Goal: Entertainment & Leisure: Browse casually

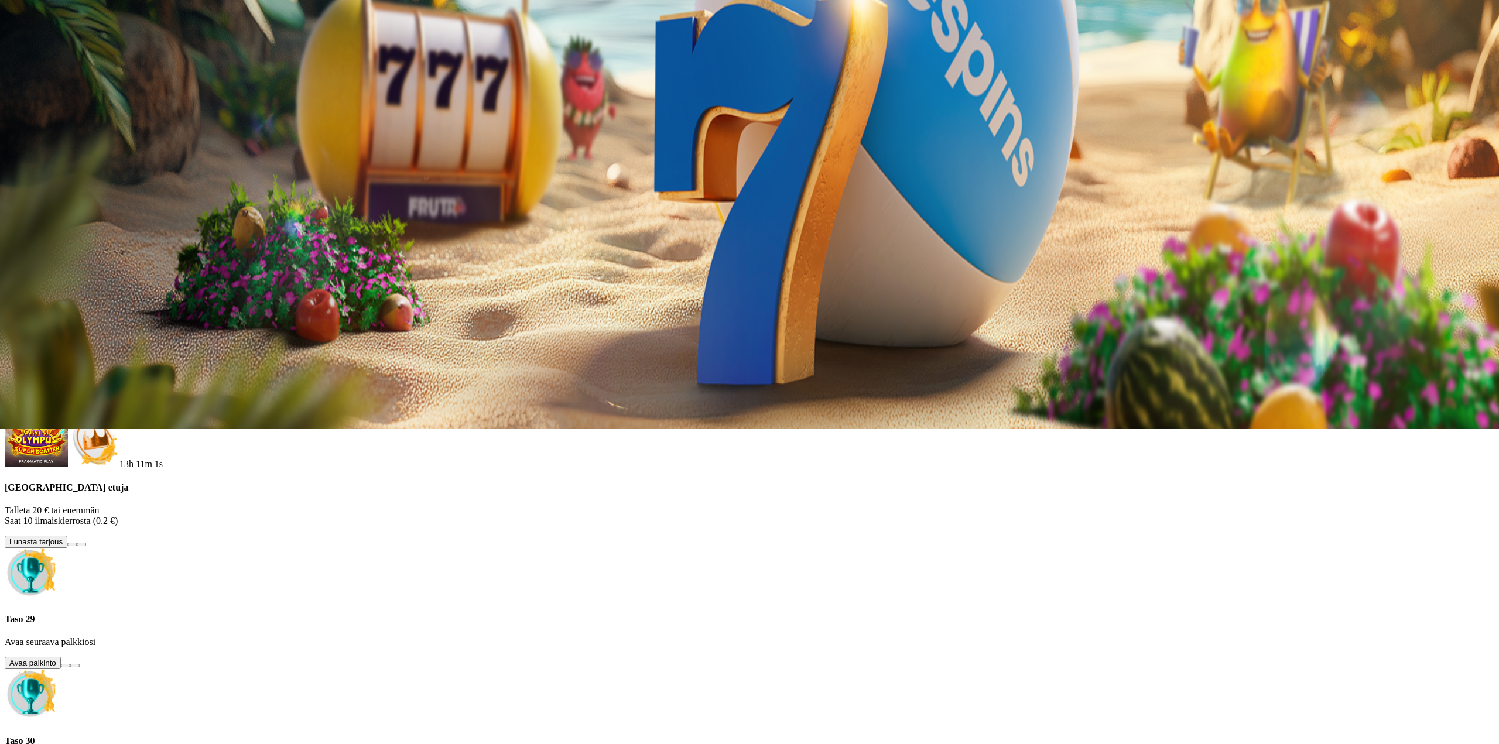
drag, startPoint x: 760, startPoint y: 220, endPoint x: 68, endPoint y: 135, distance: 696.4
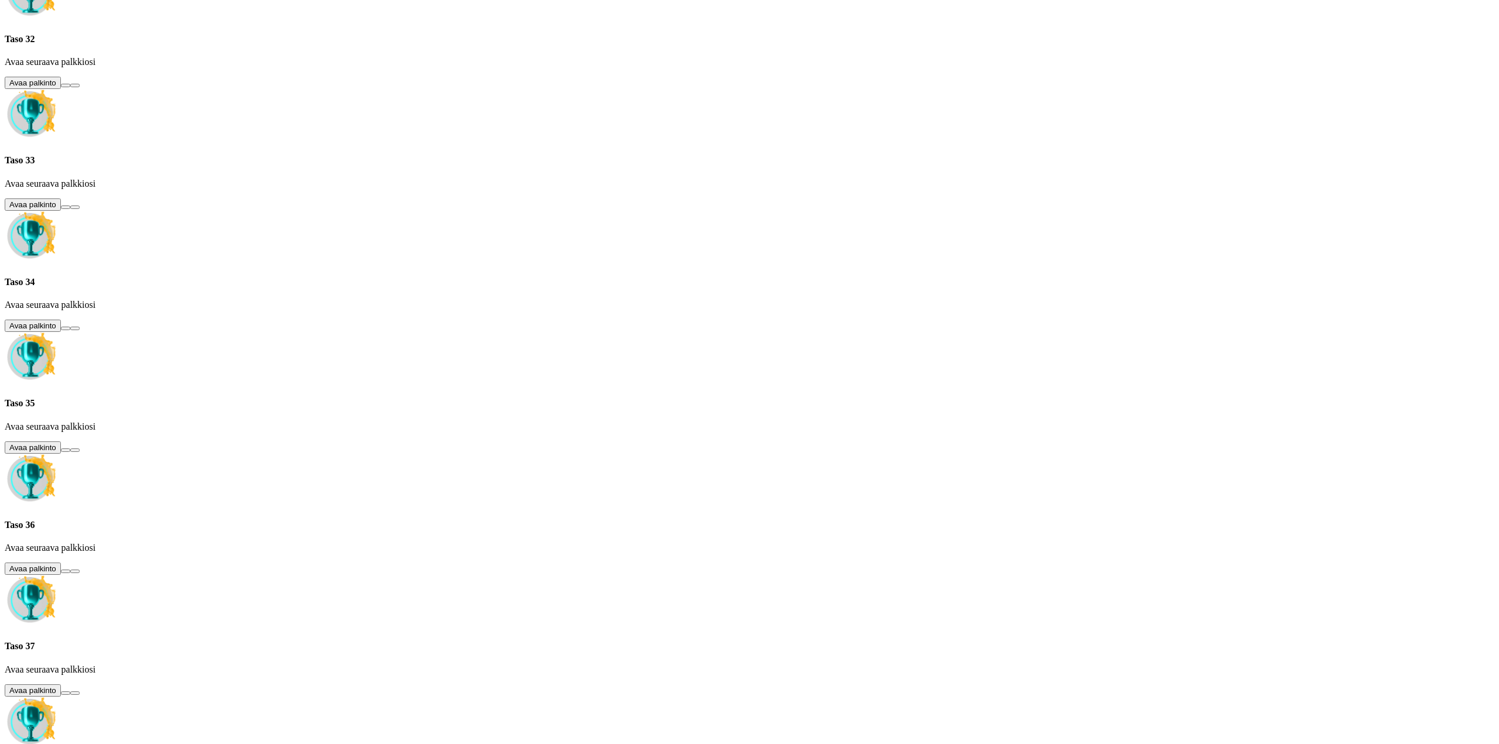
scroll to position [1575, 0]
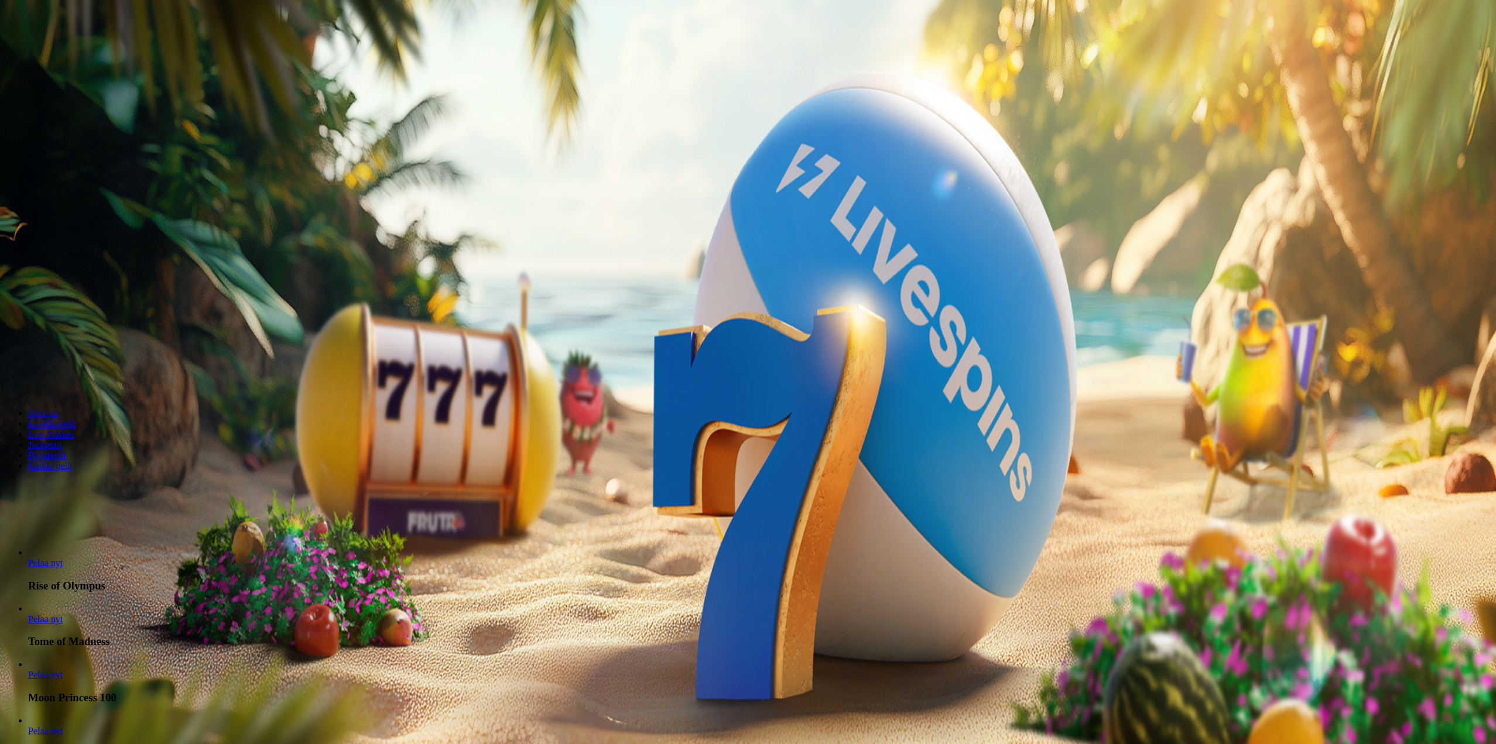
click at [88, 355] on input "***" at bounding box center [46, 349] width 83 height 12
type input "**"
click at [836, 388] on form "200 Ilmaiskierrosta €50 €150 €250 ** € € Talleta ja pelaa 200 kierrätysvapaata …" at bounding box center [748, 293] width 1486 height 190
click at [66, 388] on button "Talleta ja pelaa" at bounding box center [35, 382] width 61 height 12
click at [63, 624] on link "Pelaa nyt" at bounding box center [45, 619] width 35 height 10
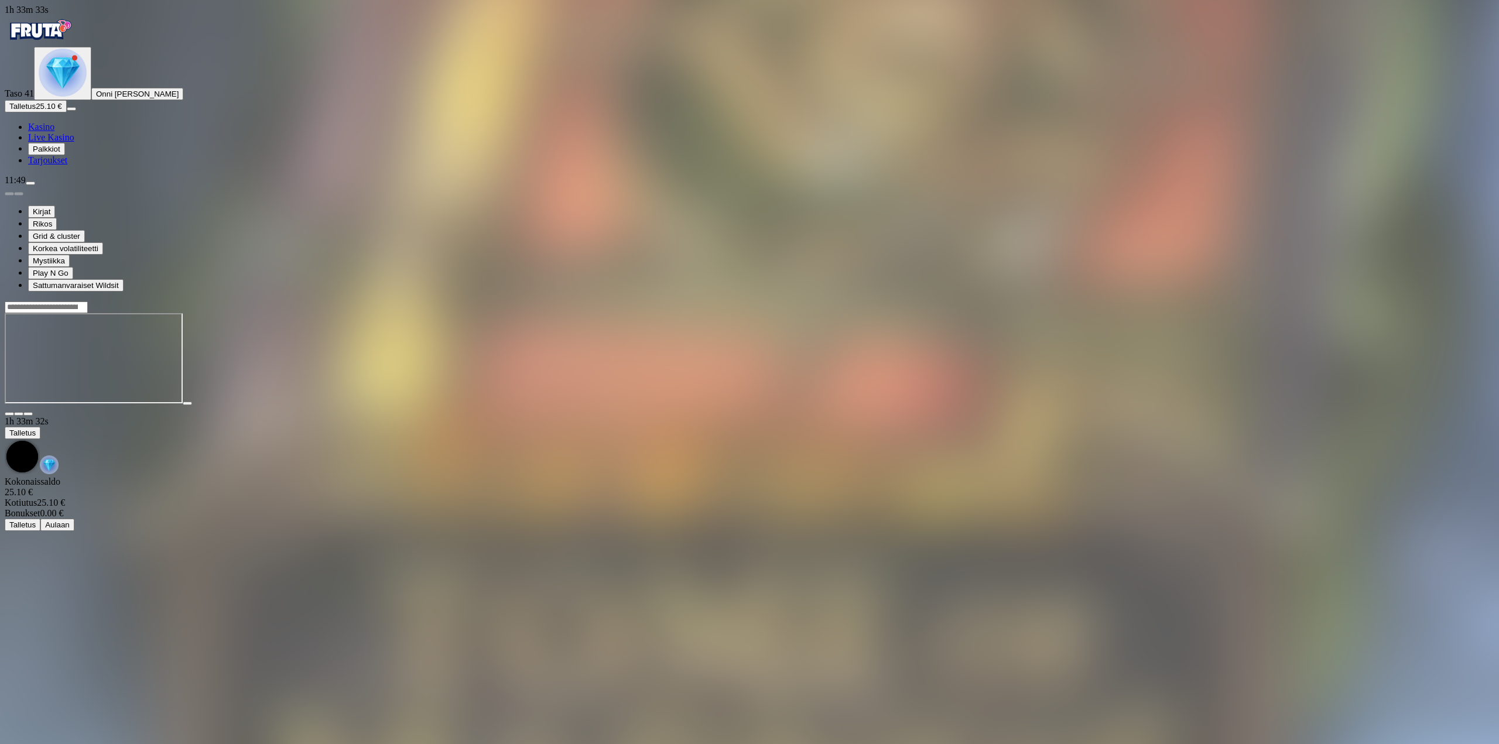
click at [1396, 301] on div at bounding box center [749, 358] width 1489 height 115
click at [1414, 301] on div at bounding box center [749, 358] width 1489 height 115
drag, startPoint x: 1405, startPoint y: 105, endPoint x: 1404, endPoint y: 176, distance: 70.8
click at [28, 414] on span "fullscreen icon" at bounding box center [28, 414] width 0 height 0
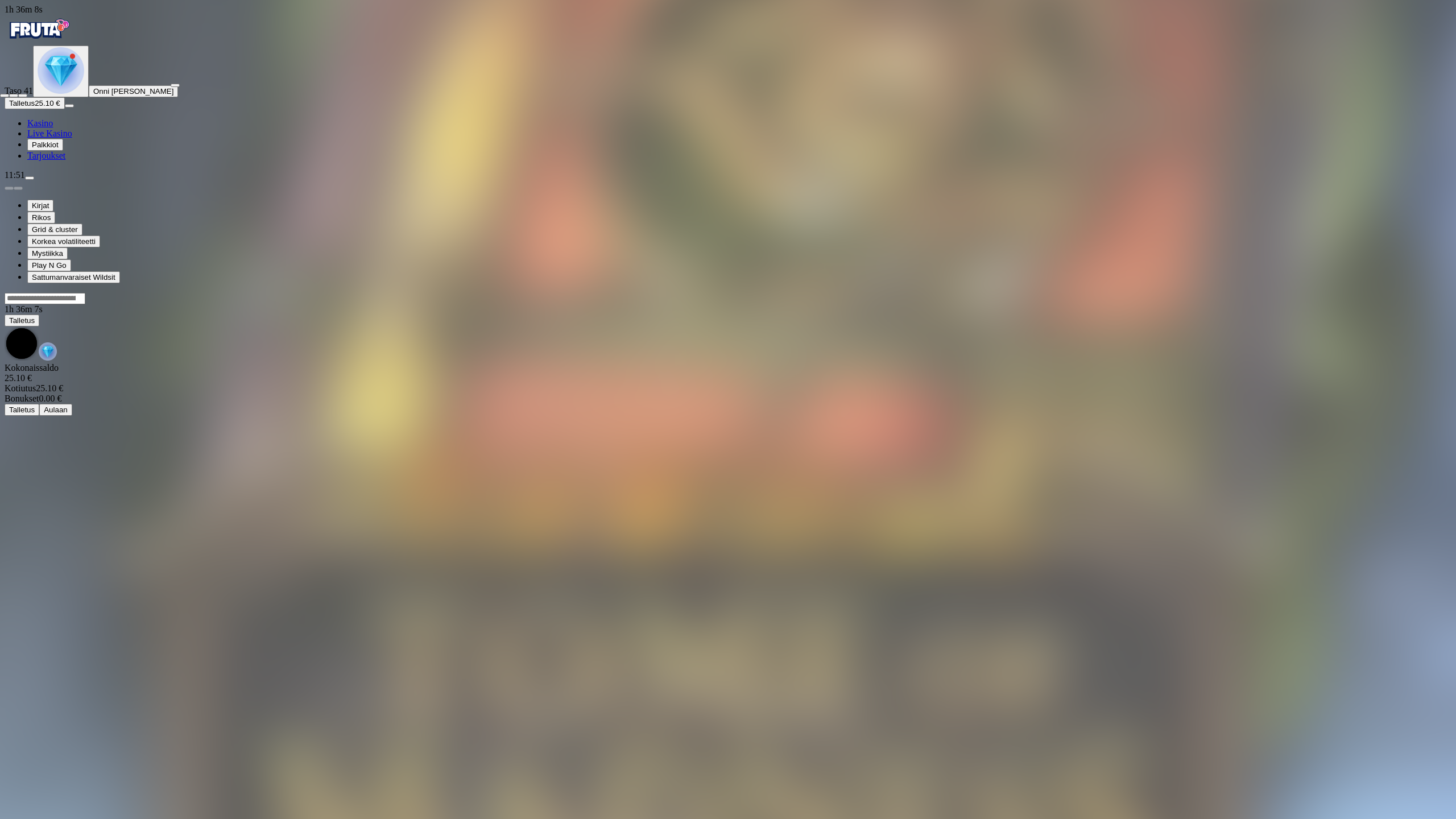
click at [22, 95] on span "fullscreen-exit icon" at bounding box center [22, 95] width 0 height 0
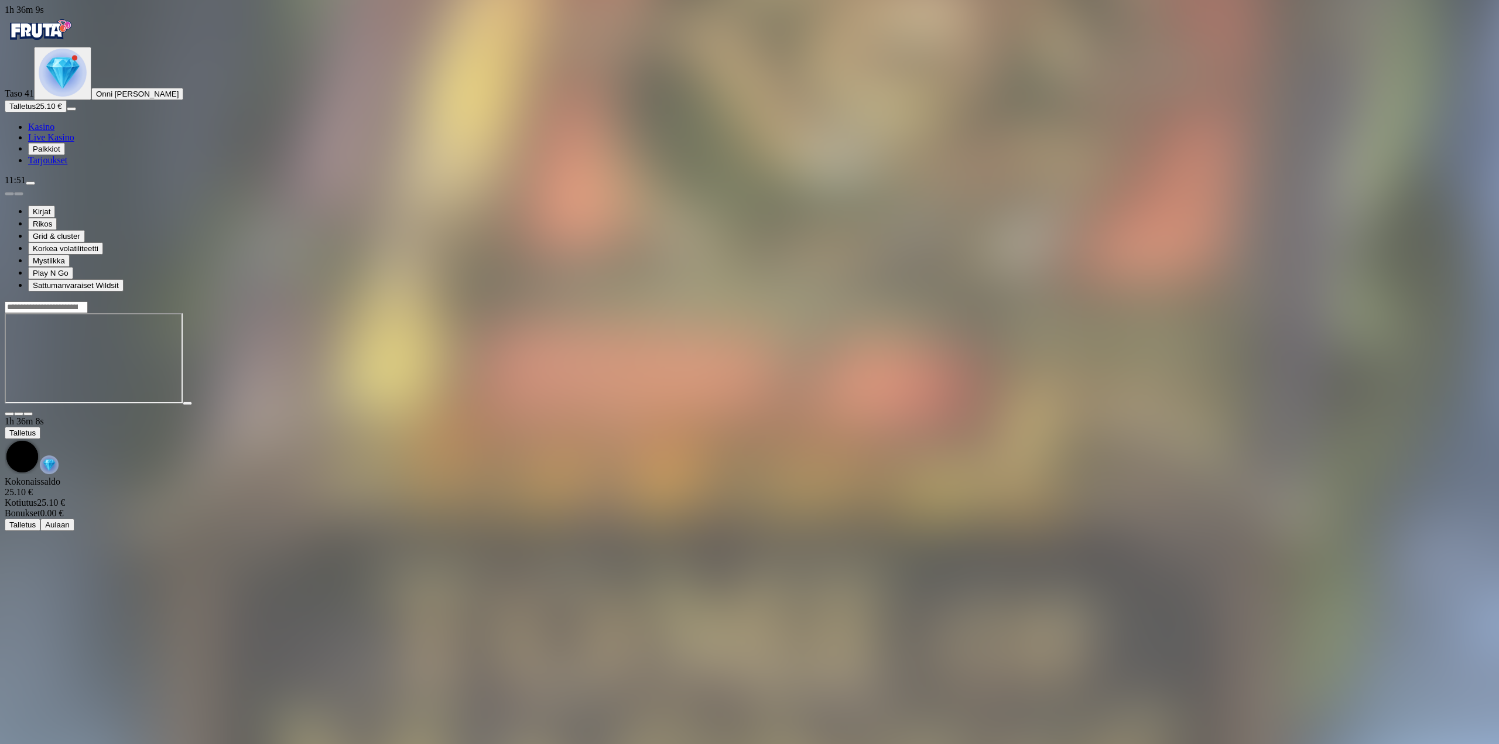
drag, startPoint x: 93, startPoint y: 205, endPoint x: 87, endPoint y: 214, distance: 10.4
click at [67, 112] on button "Talletus 25.10 €" at bounding box center [36, 106] width 62 height 12
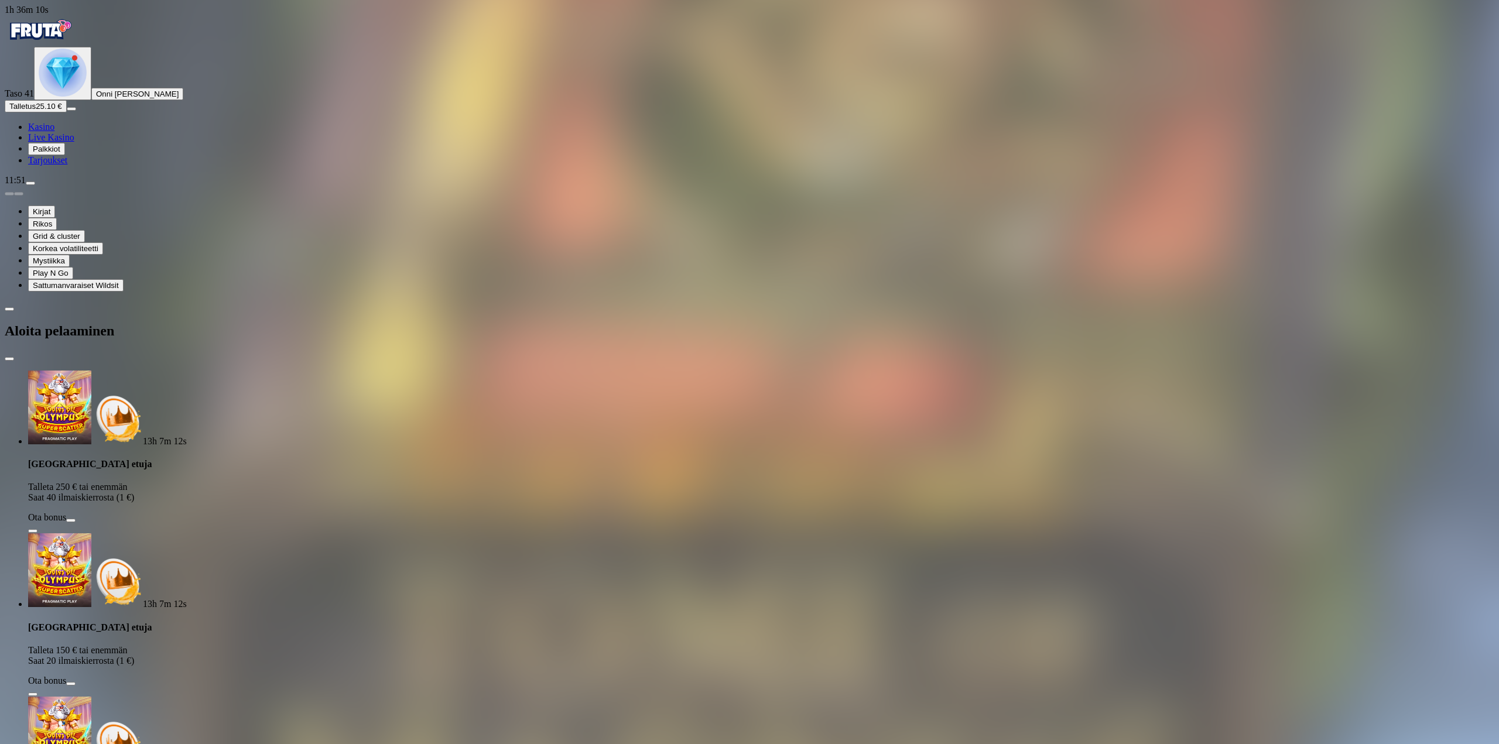
drag, startPoint x: 197, startPoint y: 245, endPoint x: 142, endPoint y: 263, distance: 57.4
type input "**"
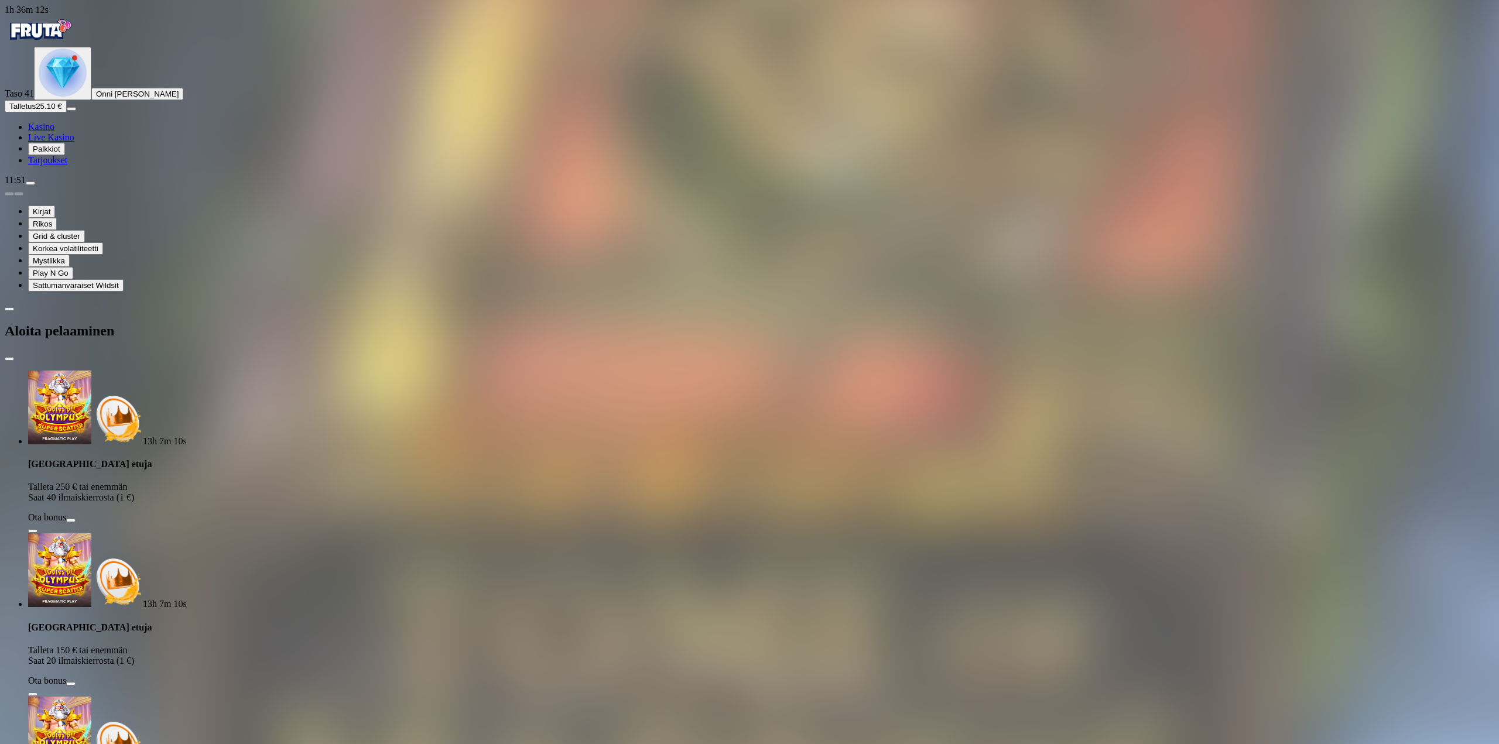
drag, startPoint x: 343, startPoint y: 291, endPoint x: 354, endPoint y: 280, distance: 14.9
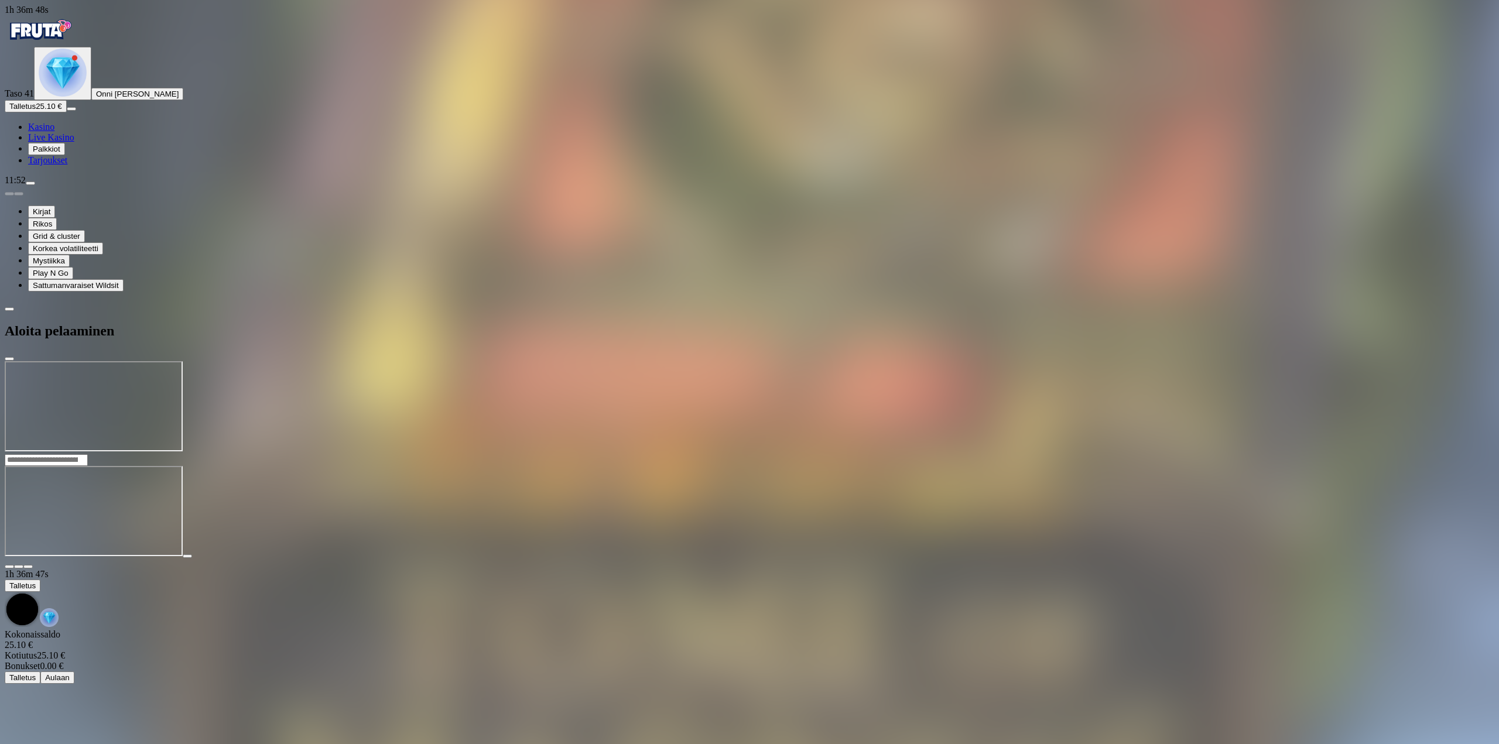
click at [60, 33] on img "Primary" at bounding box center [40, 29] width 70 height 29
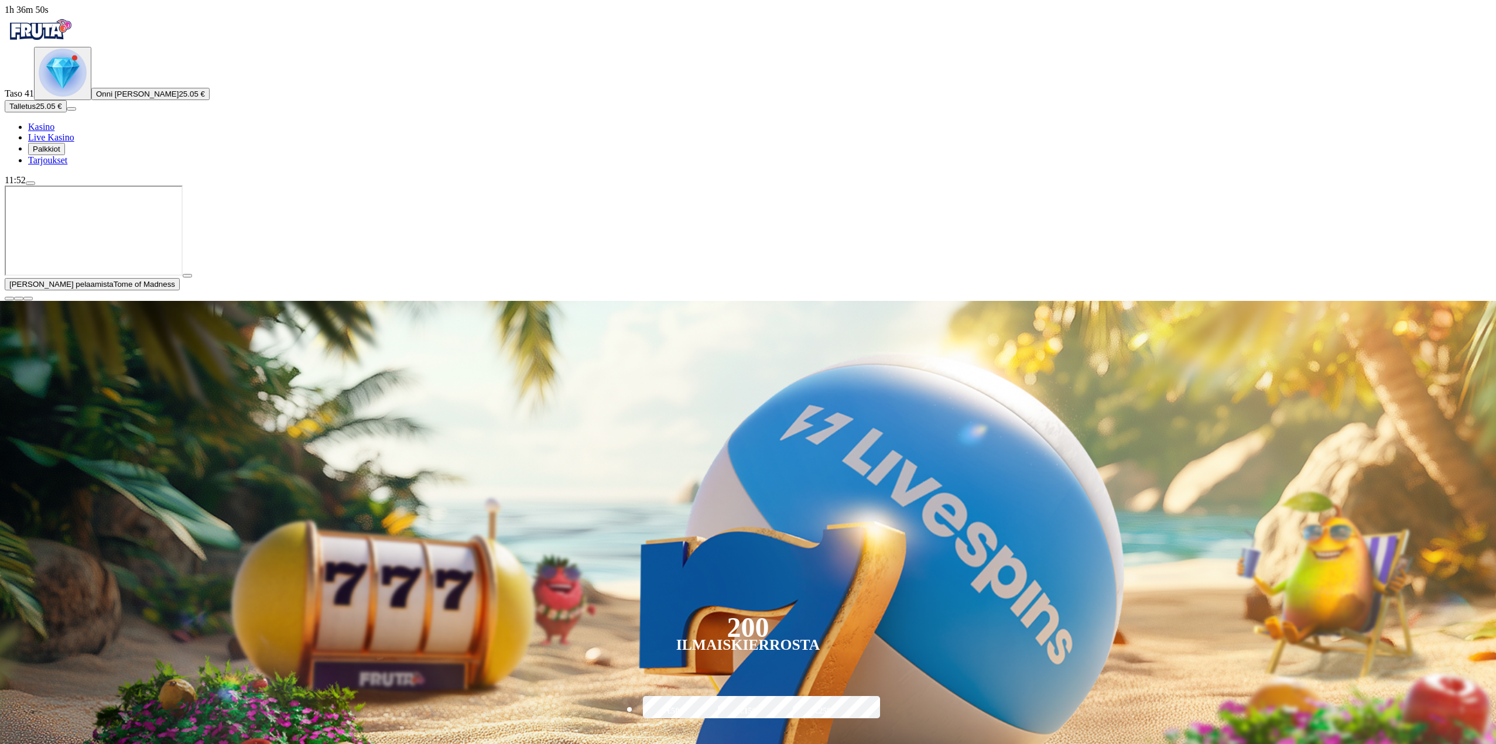
drag, startPoint x: 1068, startPoint y: 517, endPoint x: 1070, endPoint y: 509, distance: 8.4
type input "*****"
click at [9, 299] on span "close icon" at bounding box center [9, 299] width 0 height 0
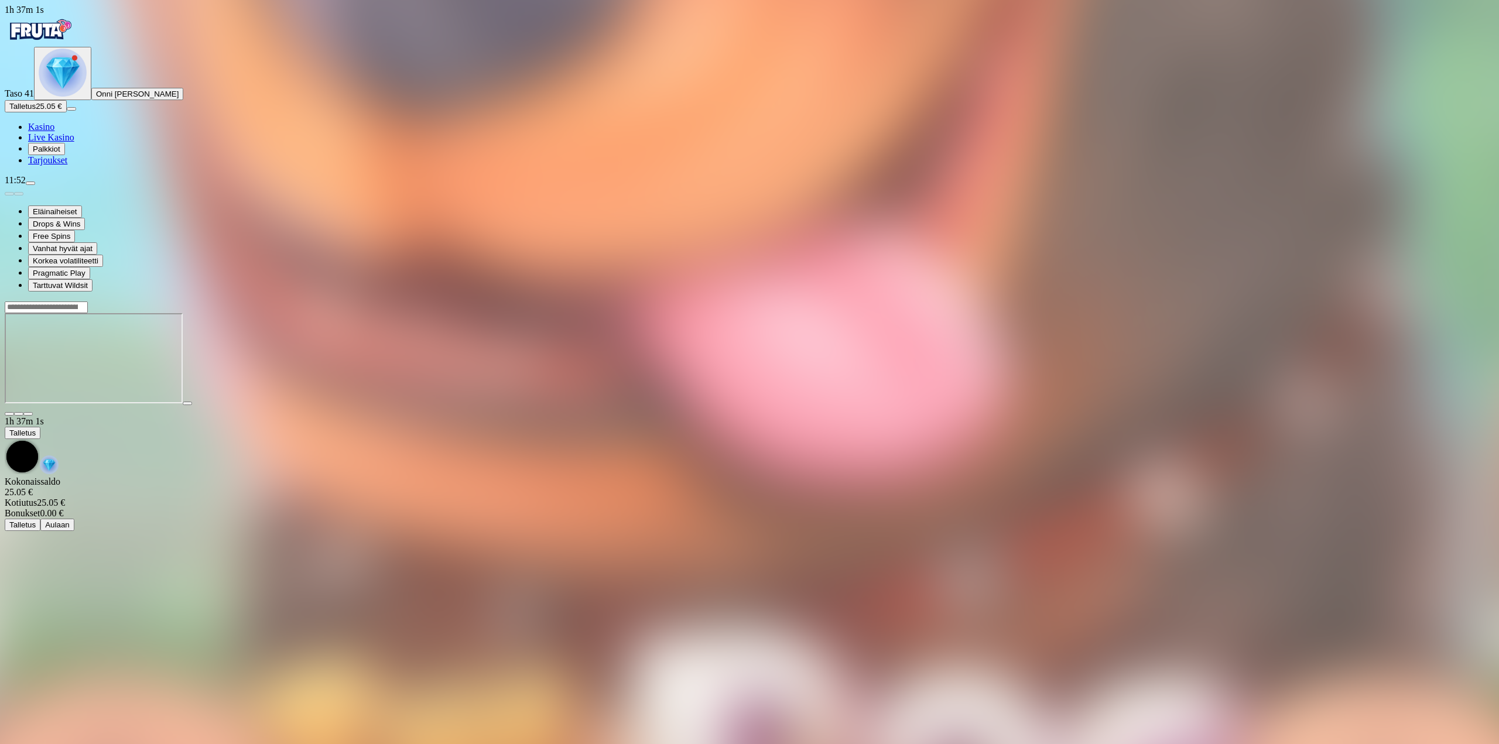
click at [1415, 406] on div at bounding box center [749, 411] width 1489 height 11
drag, startPoint x: 1401, startPoint y: 105, endPoint x: 1401, endPoint y: 179, distance: 74.3
click at [28, 414] on span "fullscreen icon" at bounding box center [28, 414] width 0 height 0
click at [75, 44] on img "Primary" at bounding box center [40, 29] width 70 height 29
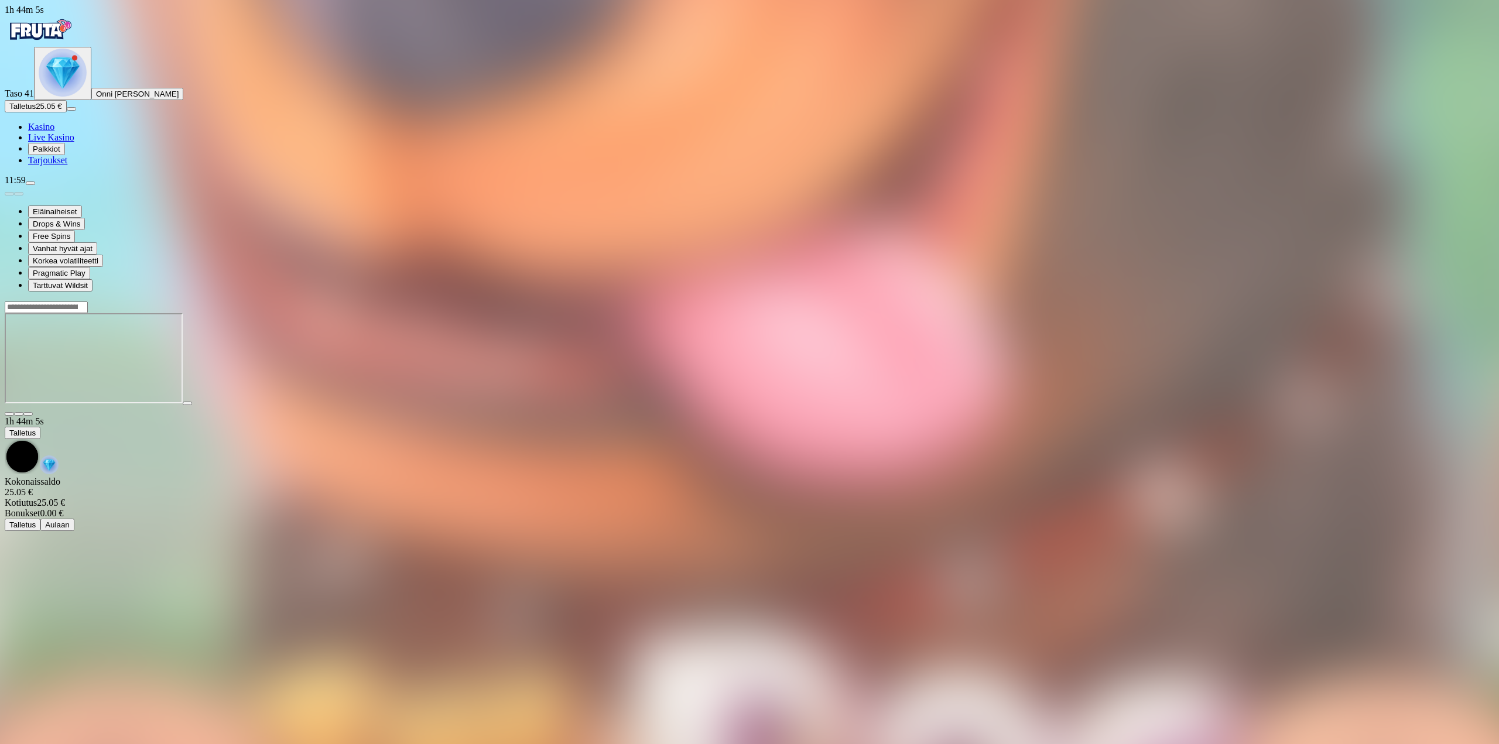
click at [75, 44] on img "Primary" at bounding box center [40, 29] width 70 height 29
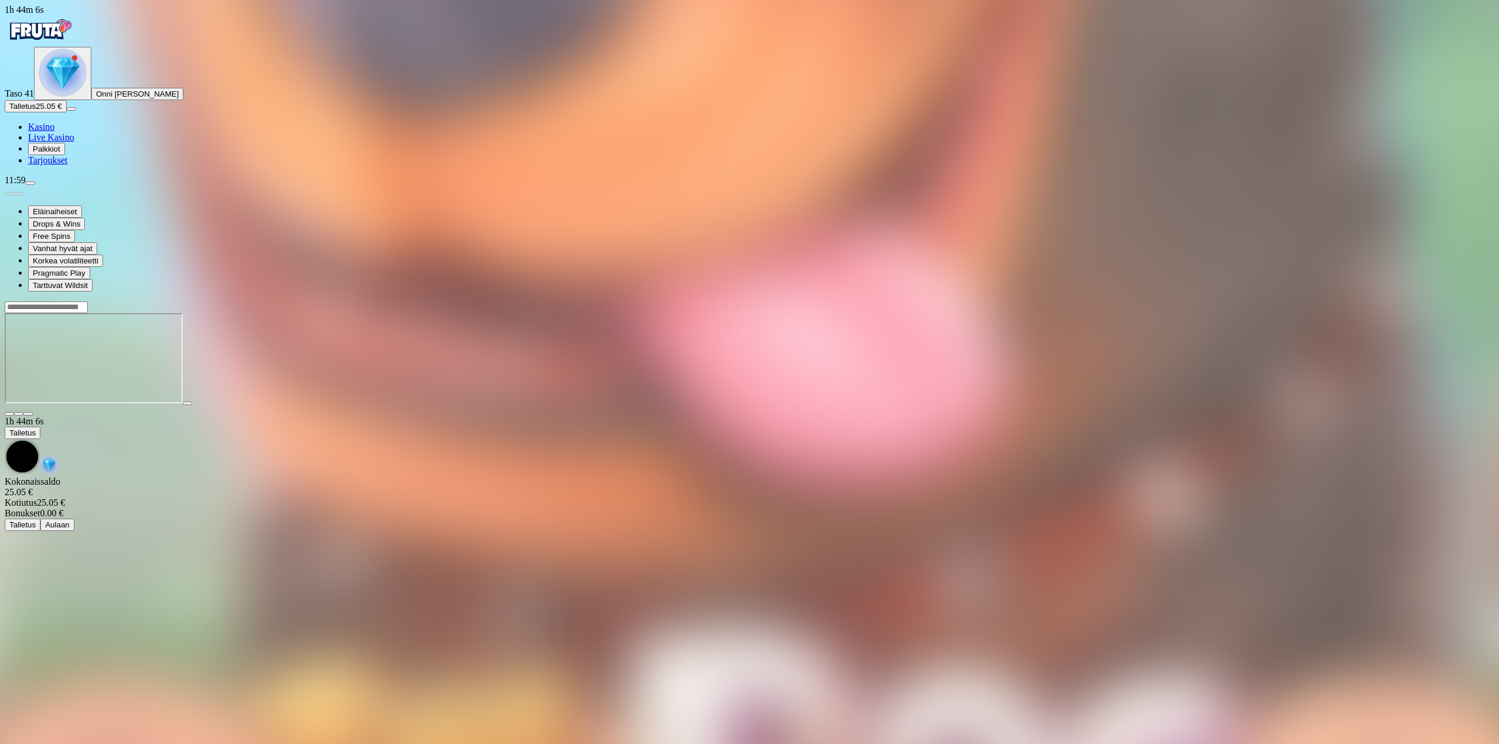
click at [75, 44] on img "Primary" at bounding box center [40, 29] width 70 height 29
click at [75, 43] on img "Primary" at bounding box center [40, 29] width 70 height 29
click at [74, 35] on img "Primary" at bounding box center [40, 29] width 70 height 29
click at [9, 414] on span "close icon" at bounding box center [9, 414] width 0 height 0
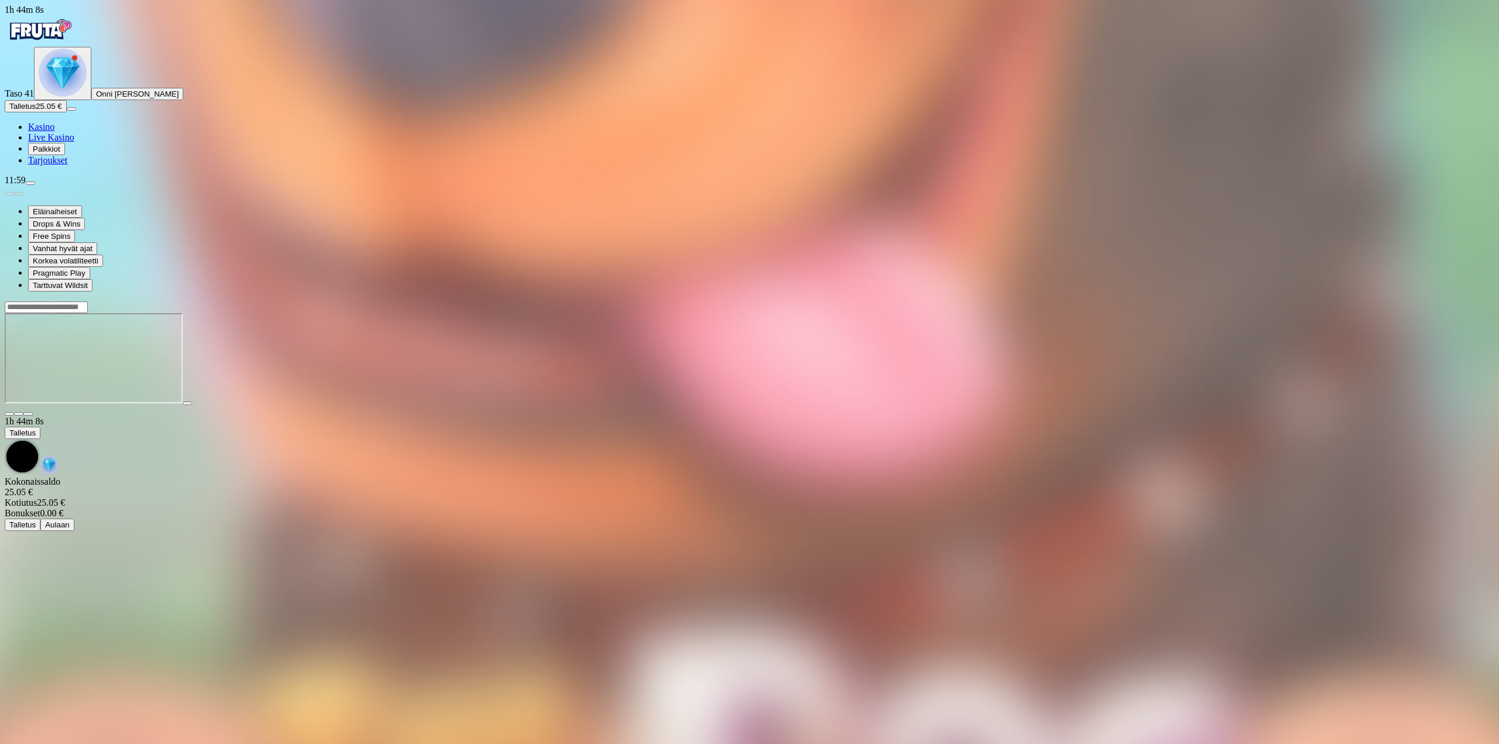
click at [9, 414] on span "close icon" at bounding box center [9, 414] width 0 height 0
click at [46, 32] on img "Primary" at bounding box center [40, 29] width 70 height 29
click at [47, 33] on img "Primary" at bounding box center [40, 29] width 70 height 29
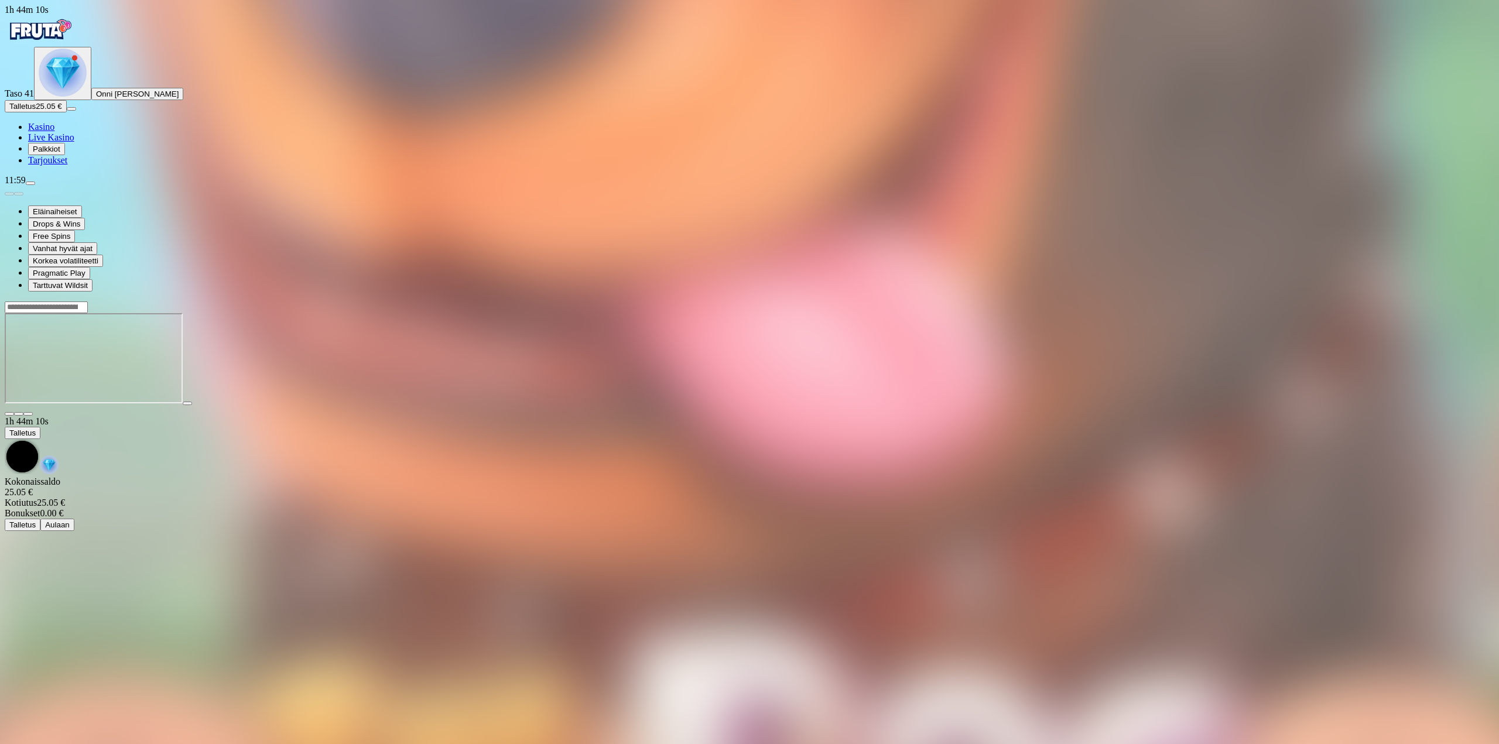
click at [47, 34] on img "Primary" at bounding box center [40, 29] width 70 height 29
click at [48, 36] on img "Primary" at bounding box center [40, 29] width 70 height 29
drag, startPoint x: 49, startPoint y: 36, endPoint x: 57, endPoint y: 36, distance: 8.2
click at [54, 36] on img "Primary" at bounding box center [40, 29] width 70 height 29
click at [75, 43] on img "Primary" at bounding box center [40, 29] width 70 height 29
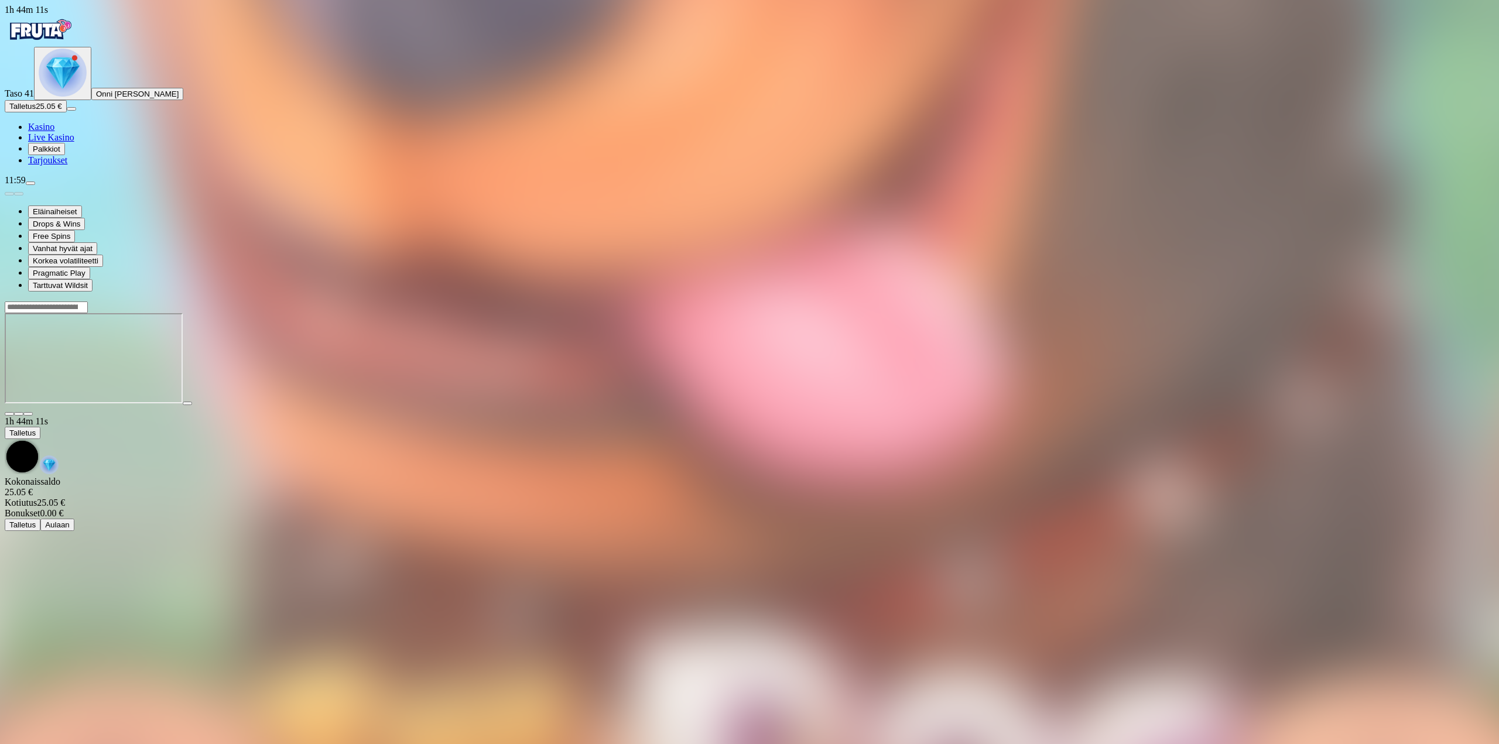
click at [75, 42] on img "Primary" at bounding box center [40, 29] width 70 height 29
click at [75, 39] on img "Primary" at bounding box center [40, 29] width 70 height 29
drag, startPoint x: 88, startPoint y: 39, endPoint x: 237, endPoint y: 47, distance: 148.9
click at [113, 39] on div "Primary" at bounding box center [749, 31] width 1489 height 32
click at [9, 414] on span "close icon" at bounding box center [9, 414] width 0 height 0
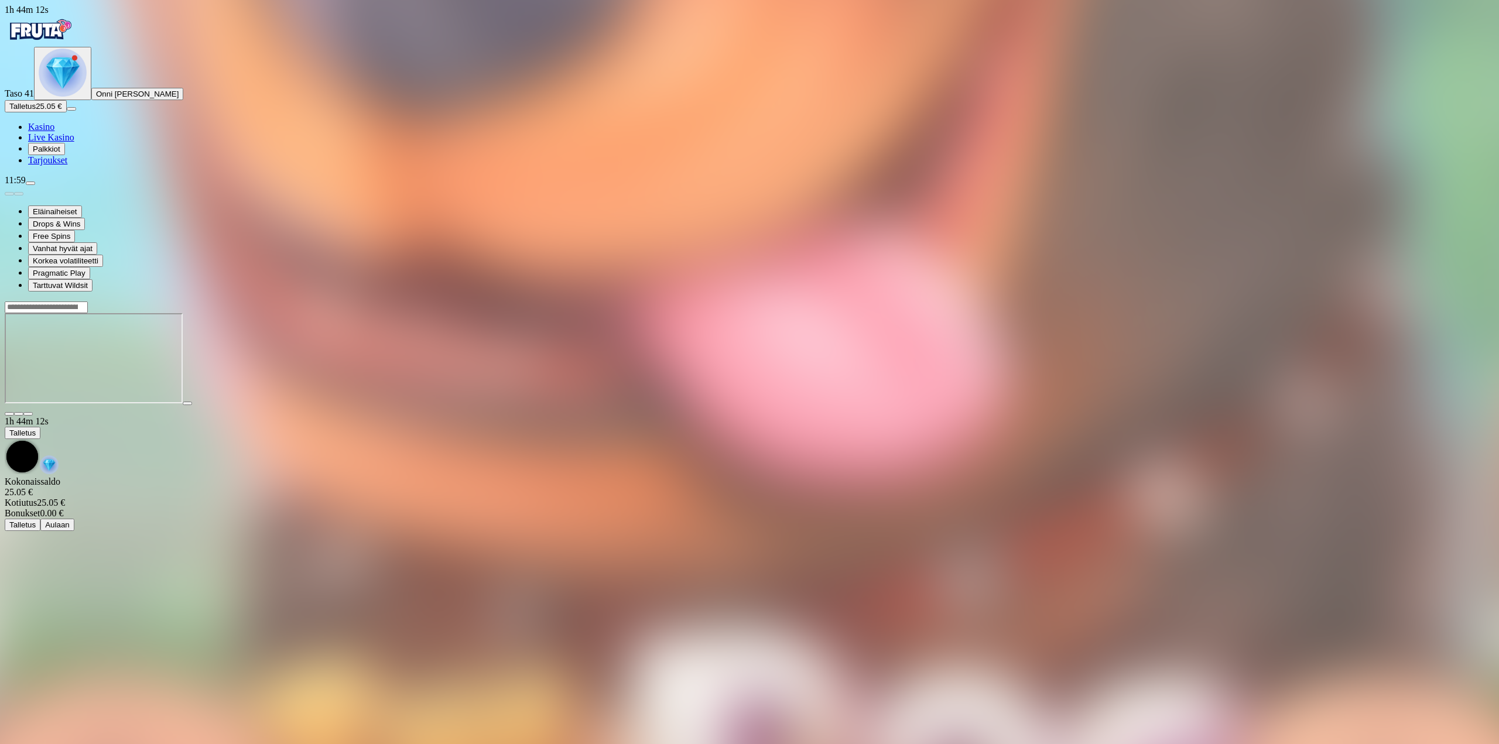
click at [9, 414] on span "close icon" at bounding box center [9, 414] width 0 height 0
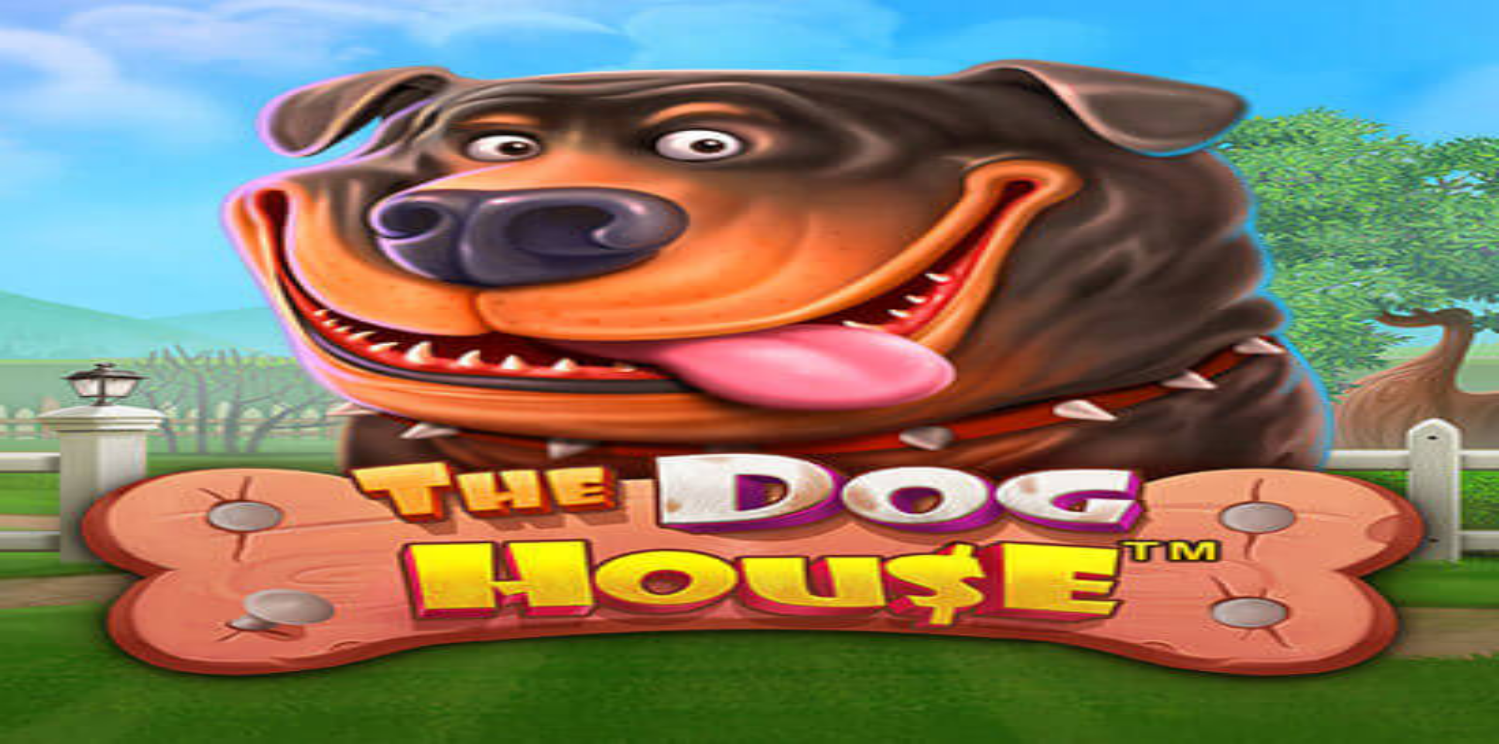
click at [52, 34] on img "Primary" at bounding box center [40, 19] width 70 height 29
click at [9, 414] on span "close icon" at bounding box center [9, 414] width 0 height 0
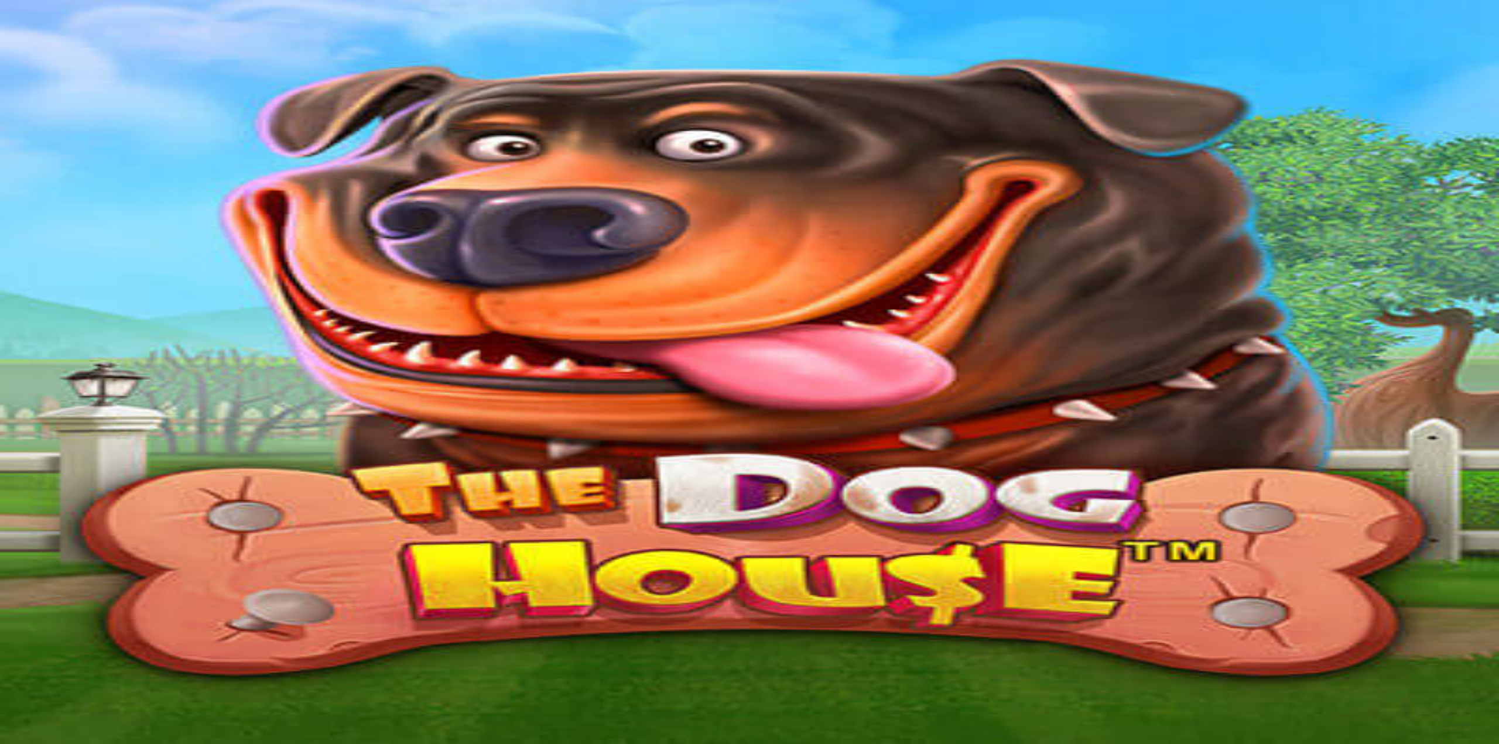
click at [9, 414] on span "close icon" at bounding box center [9, 414] width 0 height 0
click at [1391, 186] on main "1h 44m 19s Talletus Kokonaissaldo 0.14 € Kotiutus 0.14 € Bonukset 0.00 € Tallet…" at bounding box center [749, 243] width 1489 height 115
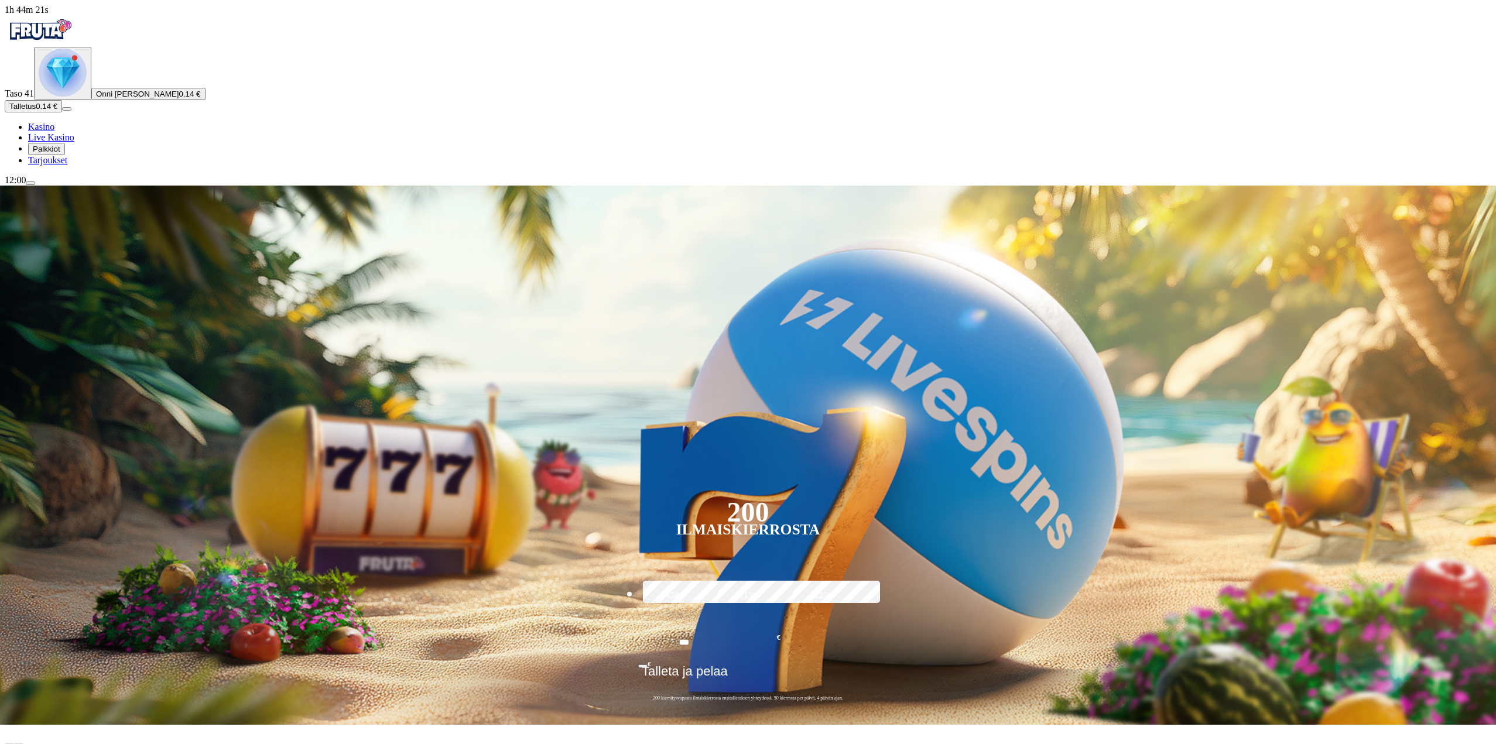
click at [69, 37] on img "Primary" at bounding box center [40, 29] width 70 height 29
click at [730, 626] on input "***" at bounding box center [684, 642] width 92 height 33
drag, startPoint x: 853, startPoint y: 383, endPoint x: 777, endPoint y: 383, distance: 75.5
click at [730, 626] on input "***" at bounding box center [684, 642] width 92 height 33
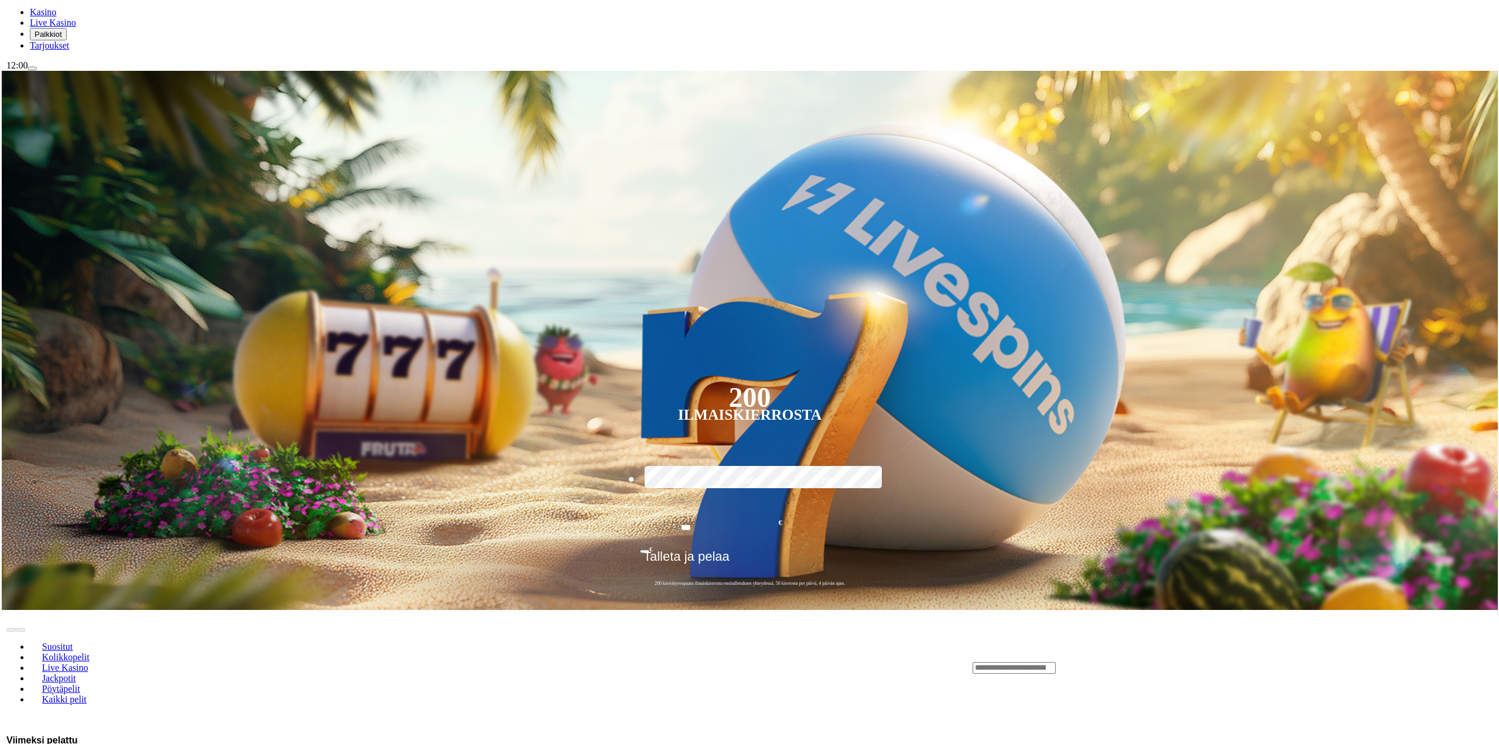
scroll to position [117, 0]
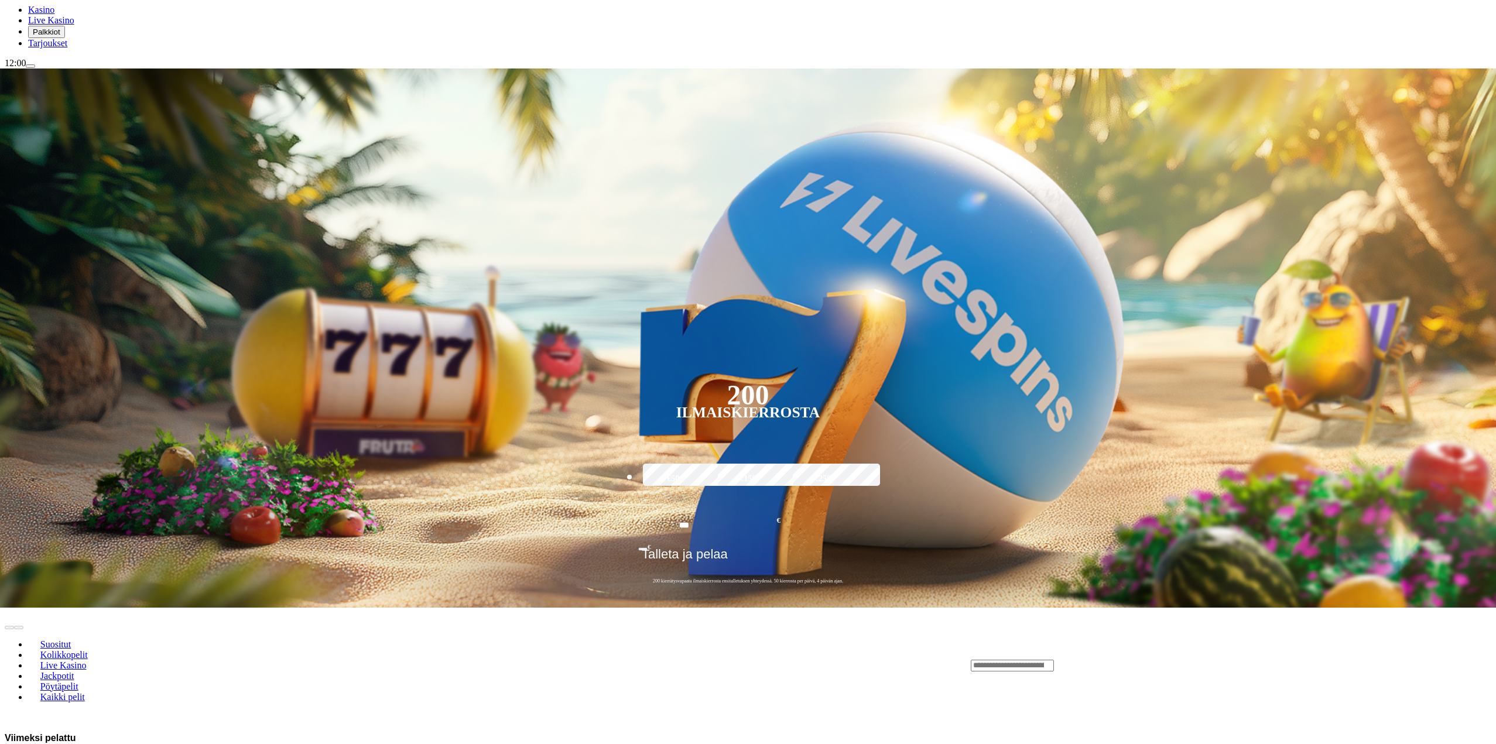
drag, startPoint x: 830, startPoint y: 284, endPoint x: 763, endPoint y: 279, distance: 67.5
click at [730, 509] on input "***" at bounding box center [684, 525] width 92 height 33
type input "**"
drag, startPoint x: 834, startPoint y: 319, endPoint x: 848, endPoint y: 320, distance: 14.6
click at [728, 547] on span "Talleta ja pelaa" at bounding box center [685, 558] width 86 height 23
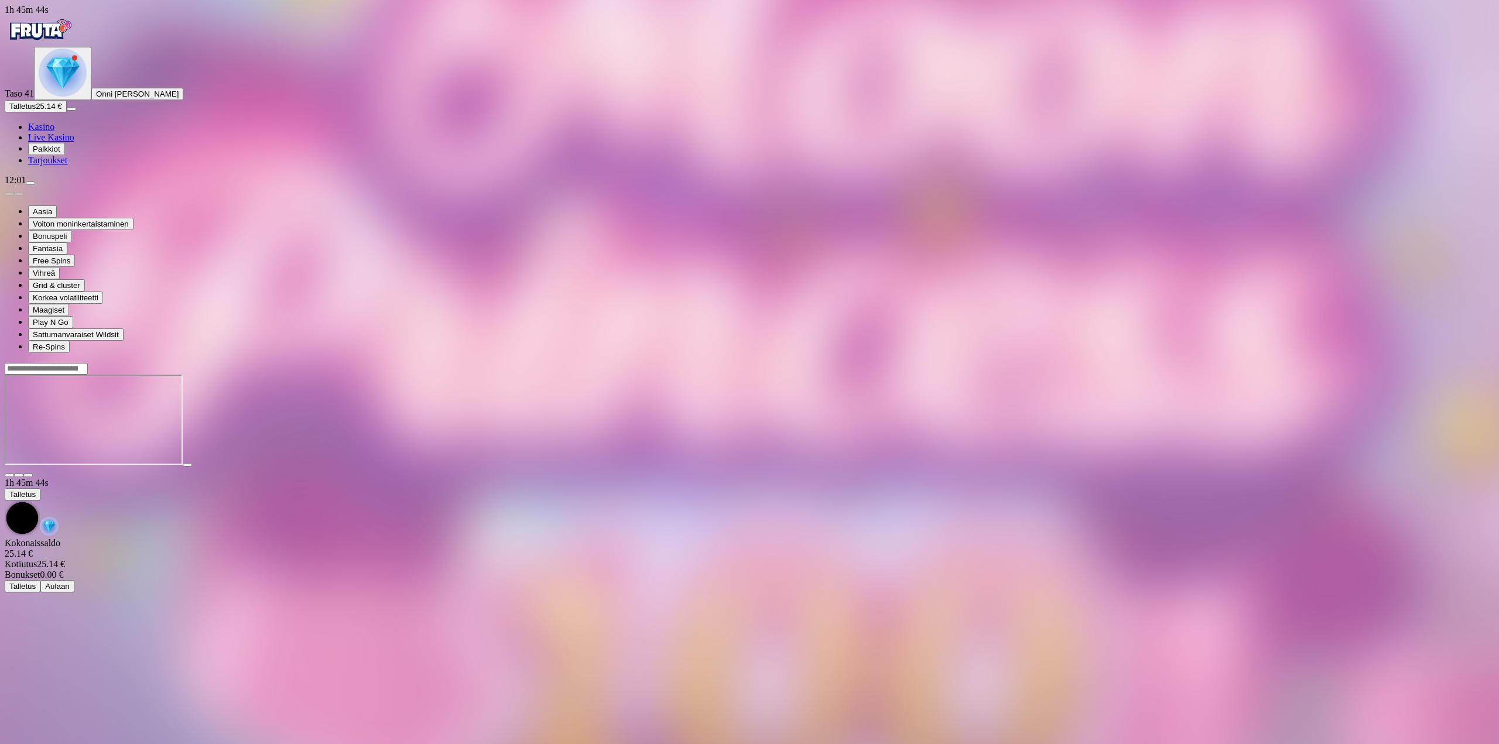
click at [33, 474] on button "button" at bounding box center [27, 476] width 9 height 4
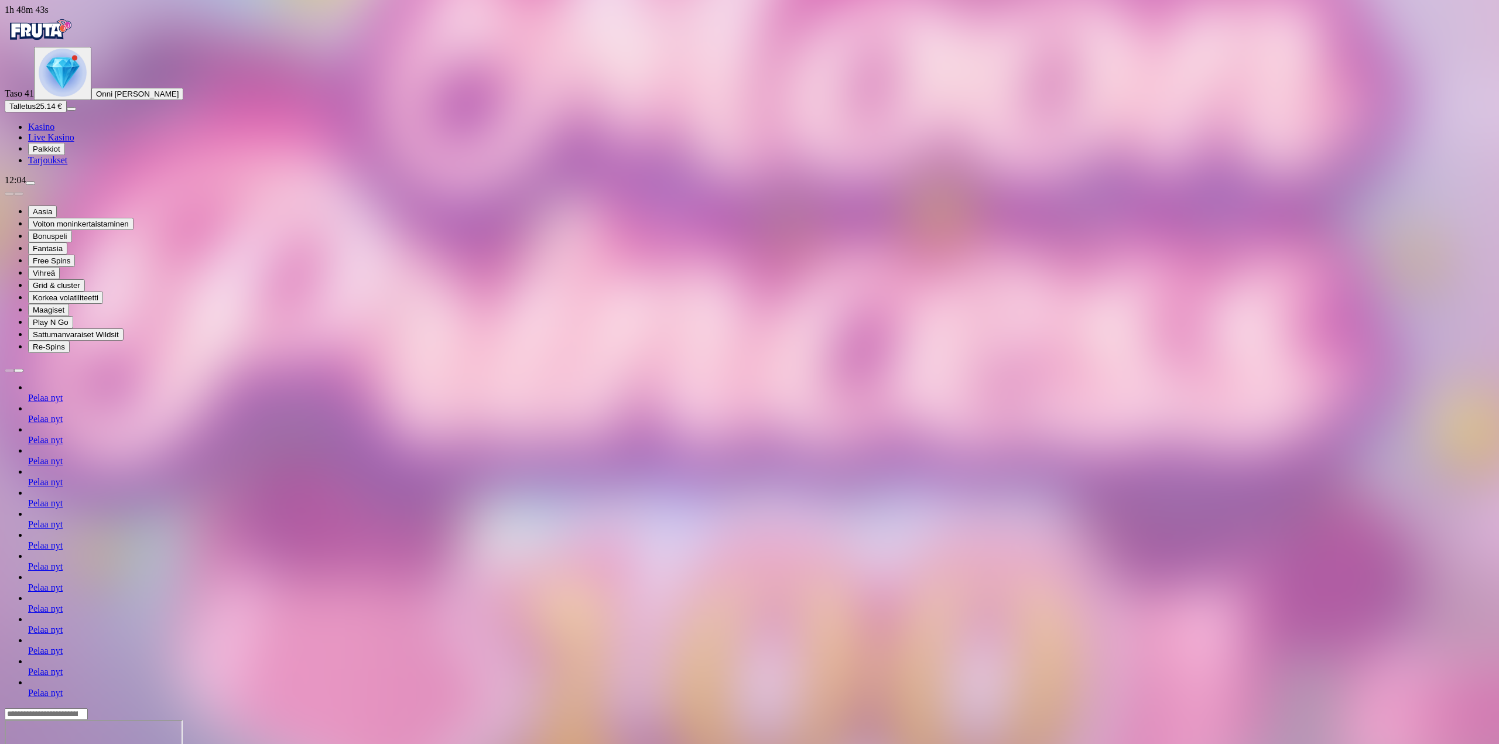
click at [35, 185] on button "menu" at bounding box center [30, 183] width 9 height 4
type input "***"
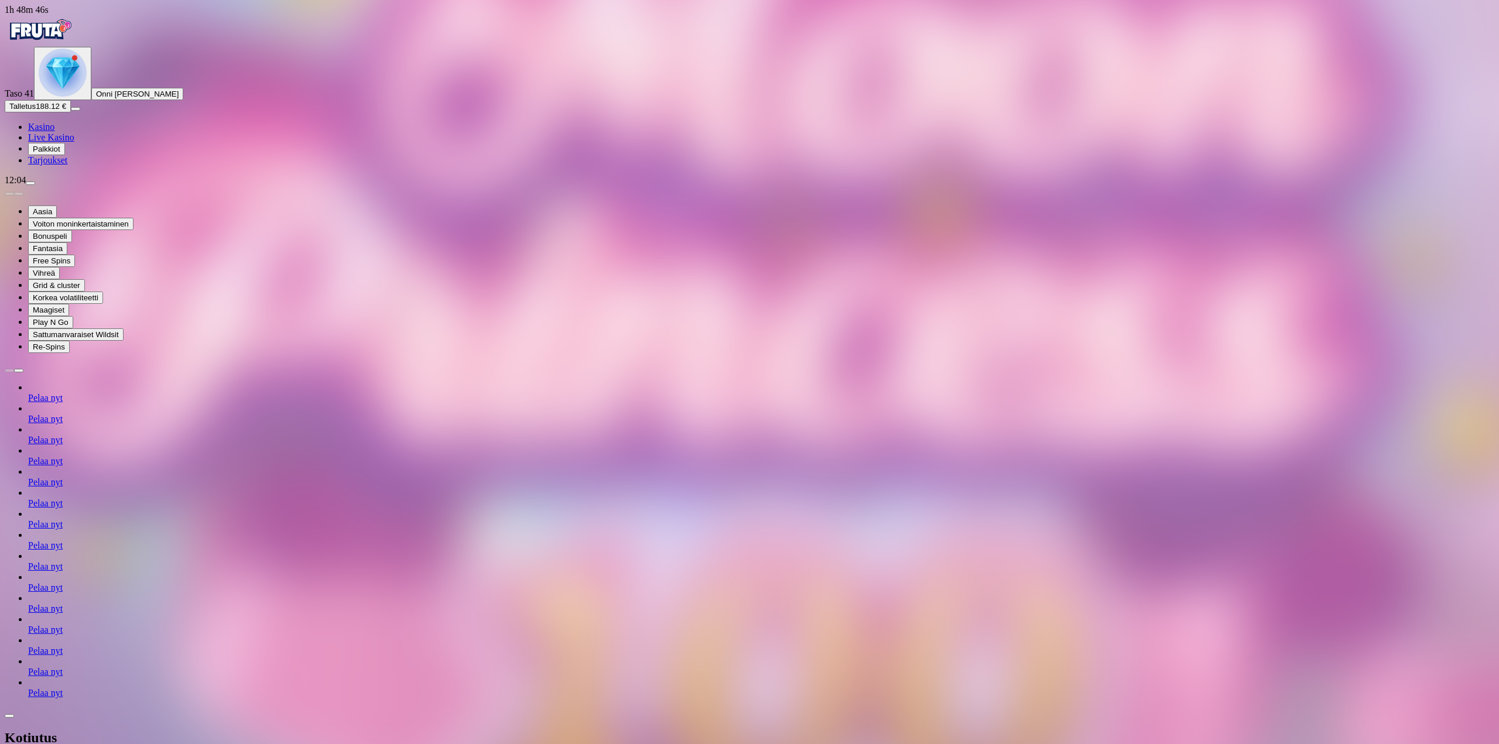
drag, startPoint x: 374, startPoint y: 28, endPoint x: 385, endPoint y: 15, distance: 17.0
click at [375, 708] on div "Kotiutus" at bounding box center [749, 738] width 1489 height 60
drag, startPoint x: 1409, startPoint y: 101, endPoint x: 1407, endPoint y: 171, distance: 69.7
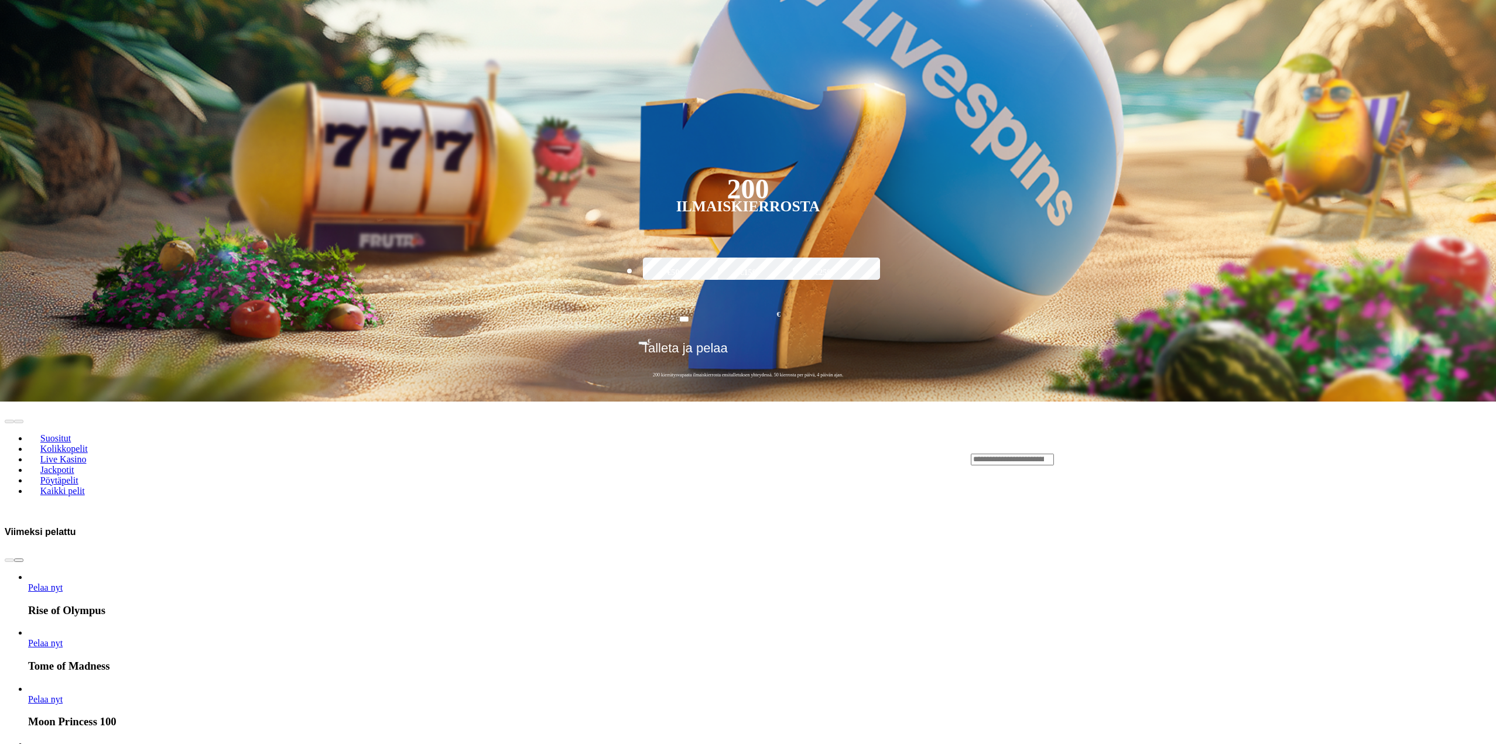
scroll to position [234, 0]
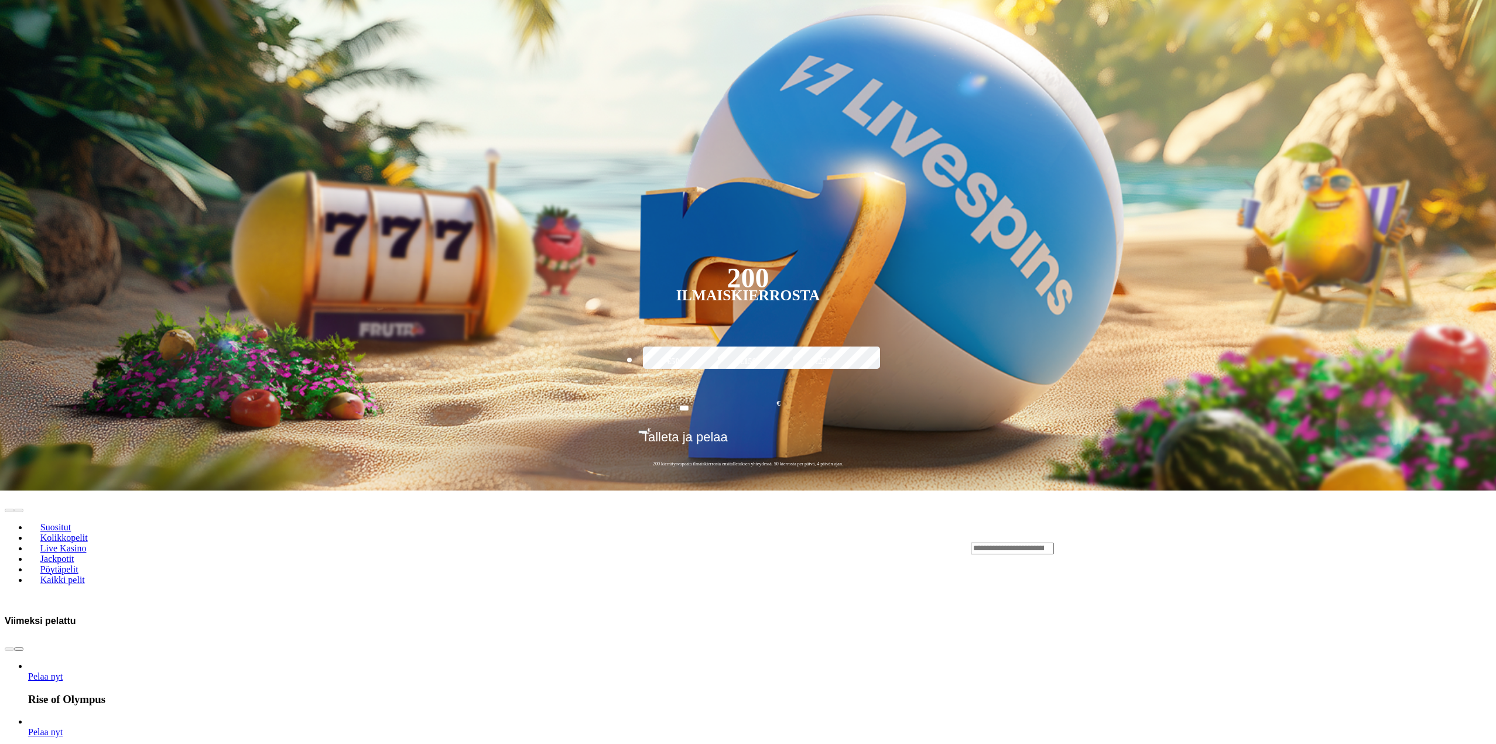
click at [1054, 543] on input "Search" at bounding box center [1012, 549] width 83 height 12
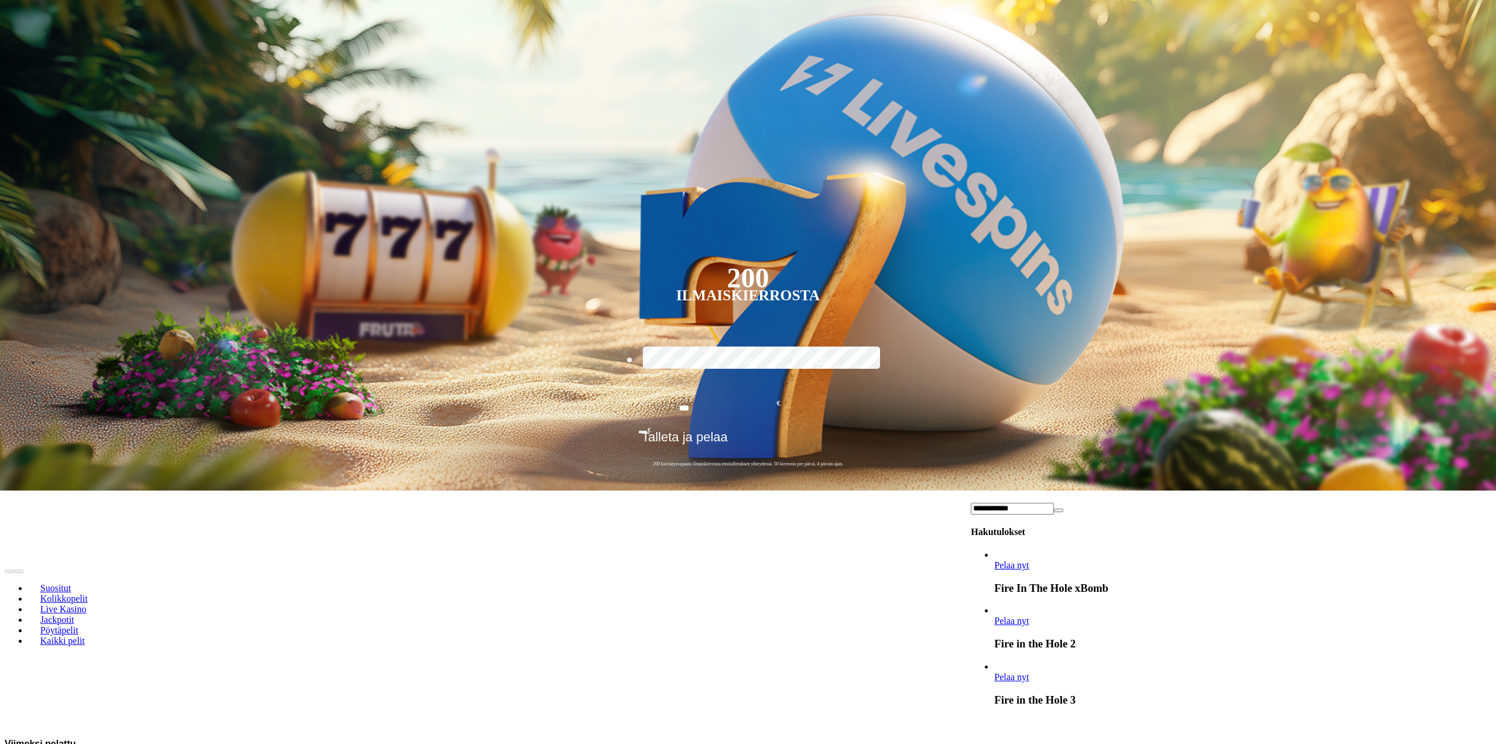
type input "**********"
click at [994, 683] on link "Fire in the Hole 3" at bounding box center [994, 683] width 0 height 0
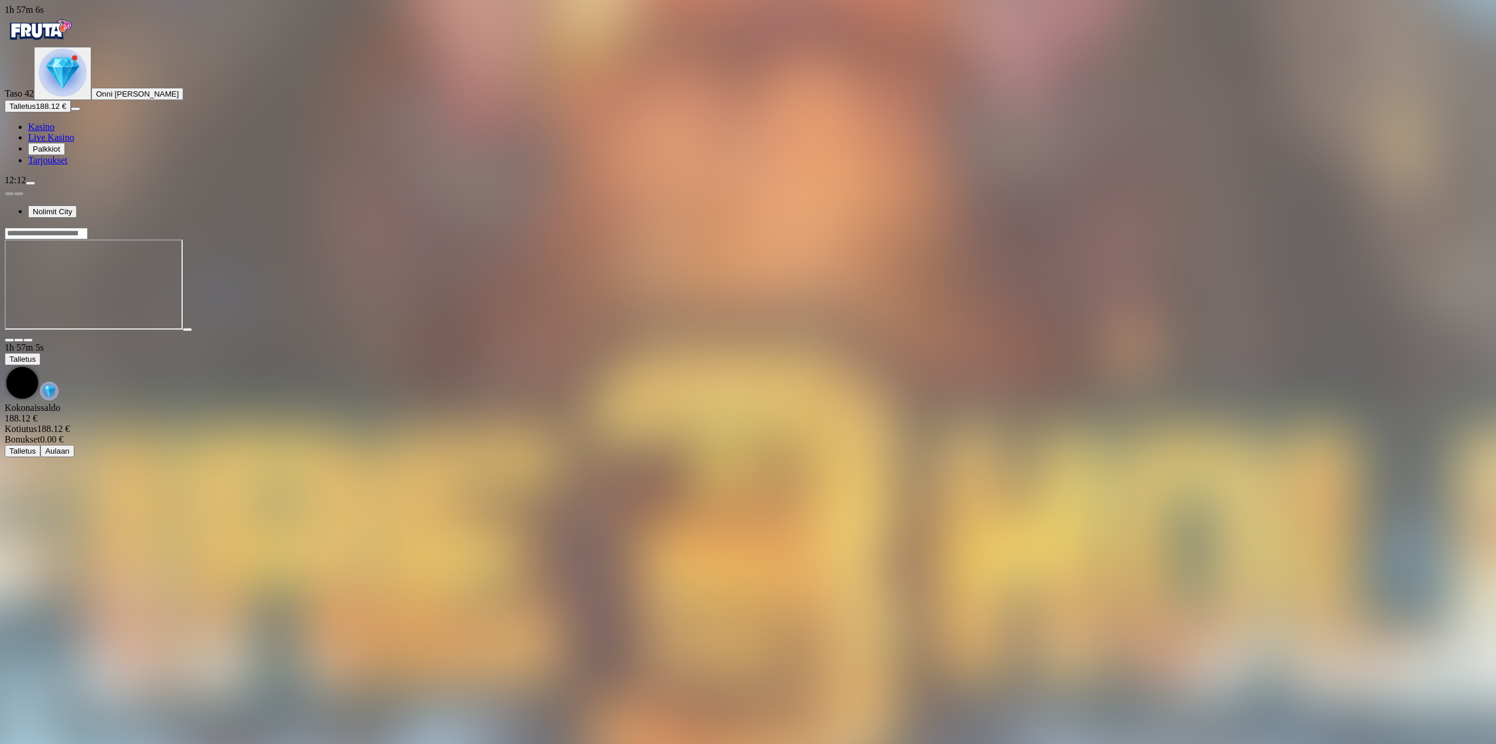
click at [28, 340] on span "fullscreen icon" at bounding box center [28, 340] width 0 height 0
click at [87, 166] on div "Taso 42 Onni Johannes Kauppinen Talletus 188.12 € Kasino Live Kasino Palkkiot T…" at bounding box center [748, 106] width 1486 height 119
click at [71, 112] on button "Talletus 188.12 €" at bounding box center [38, 106] width 66 height 12
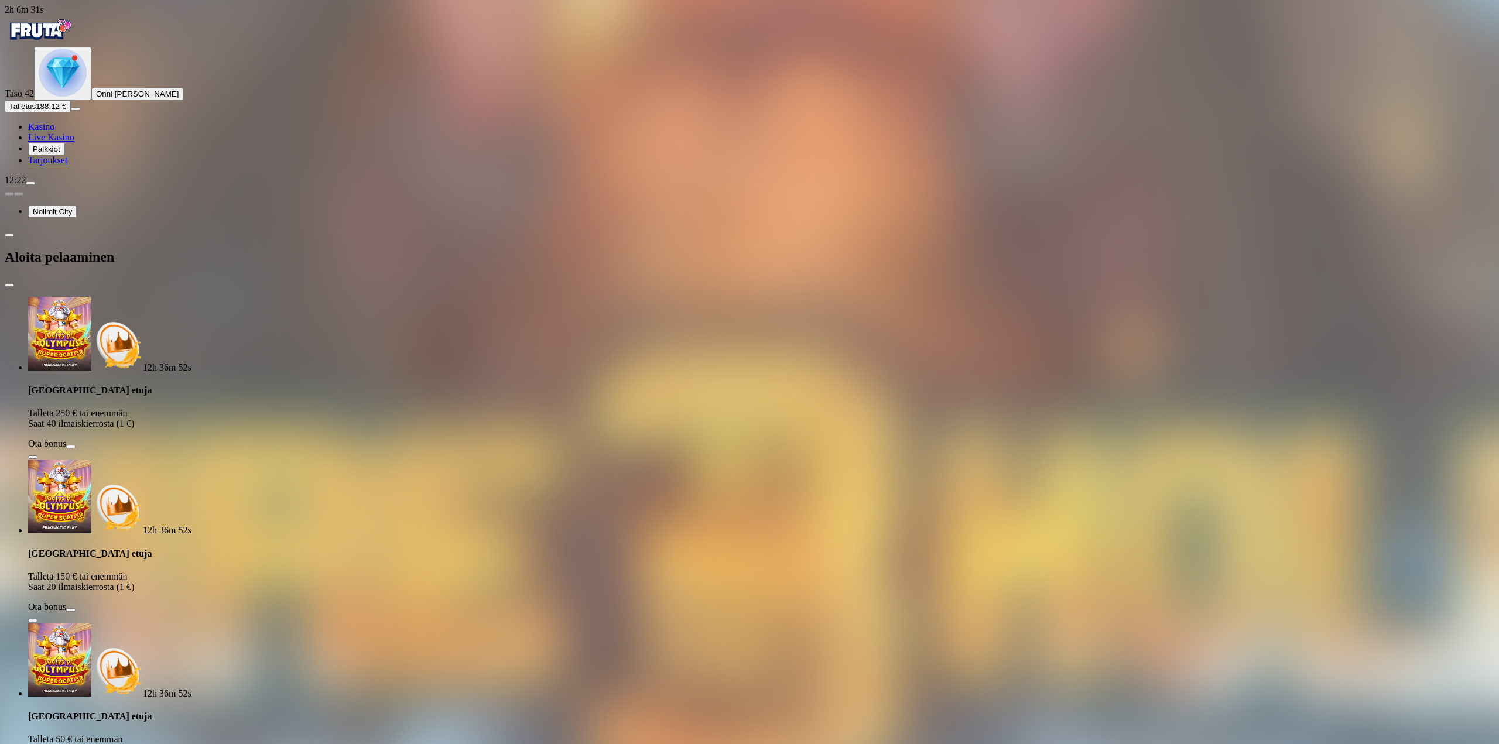
click at [131, 297] on div "12h 36m 52s Talletuksella etuja Talleta 250 € tai enemmän Saat 40 ilmaiskierros…" at bounding box center [749, 722] width 1489 height 851
drag, startPoint x: 118, startPoint y: 240, endPoint x: 101, endPoint y: 239, distance: 17.0
click at [94, 239] on div "2h 6m 32s Taso 42 Onni Johannes Kauppinen Talletus 188.12 € Kasino Live Kasino …" at bounding box center [749, 581] width 1489 height 1153
drag, startPoint x: 175, startPoint y: 246, endPoint x: 110, endPoint y: 241, distance: 65.1
click at [110, 241] on div "2h 6m 33s Taso 42 Onni Johannes Kauppinen Talletus 188.12 € Kasino Live Kasino …" at bounding box center [749, 576] width 1489 height 1143
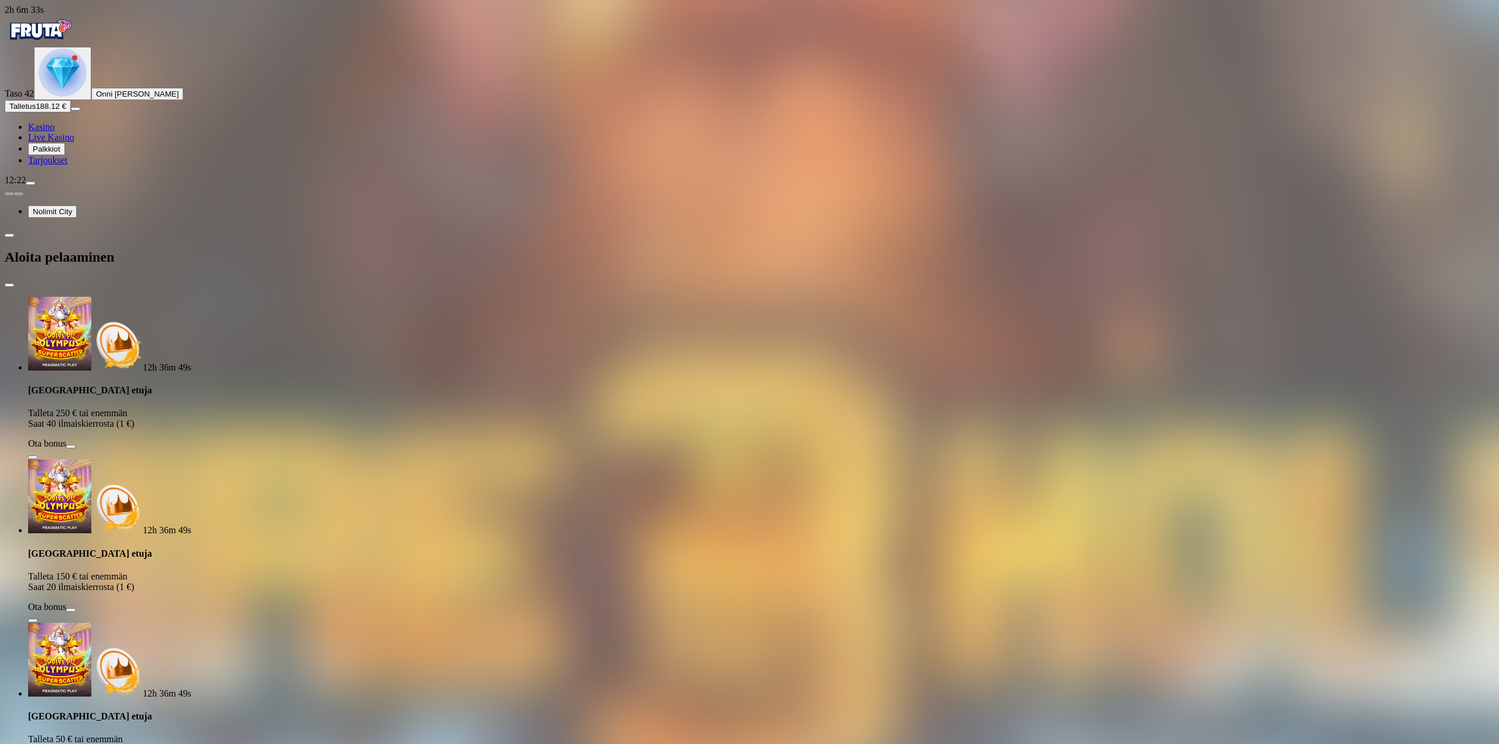
type input "**"
drag, startPoint x: 190, startPoint y: 282, endPoint x: 197, endPoint y: 287, distance: 8.3
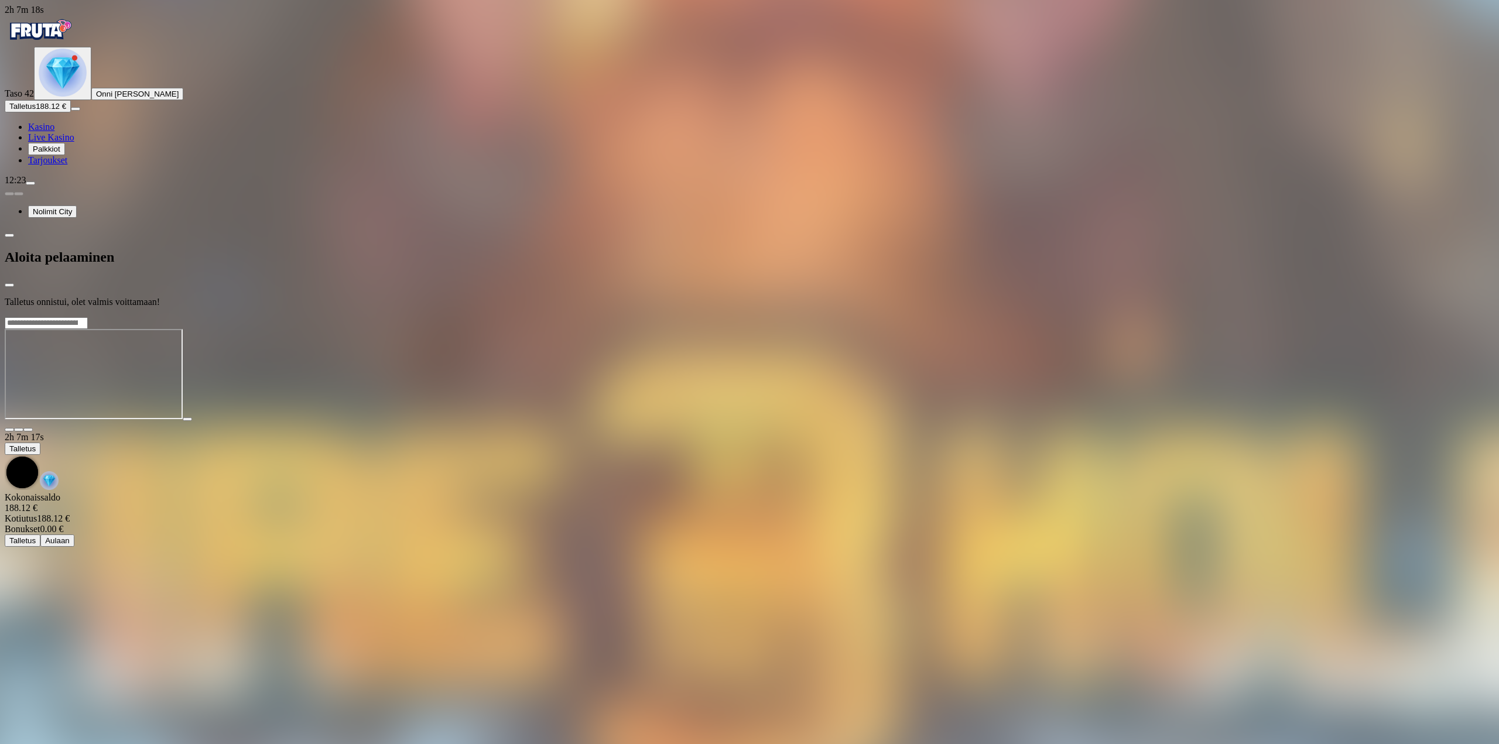
click at [1448, 317] on div at bounding box center [749, 317] width 1489 height 0
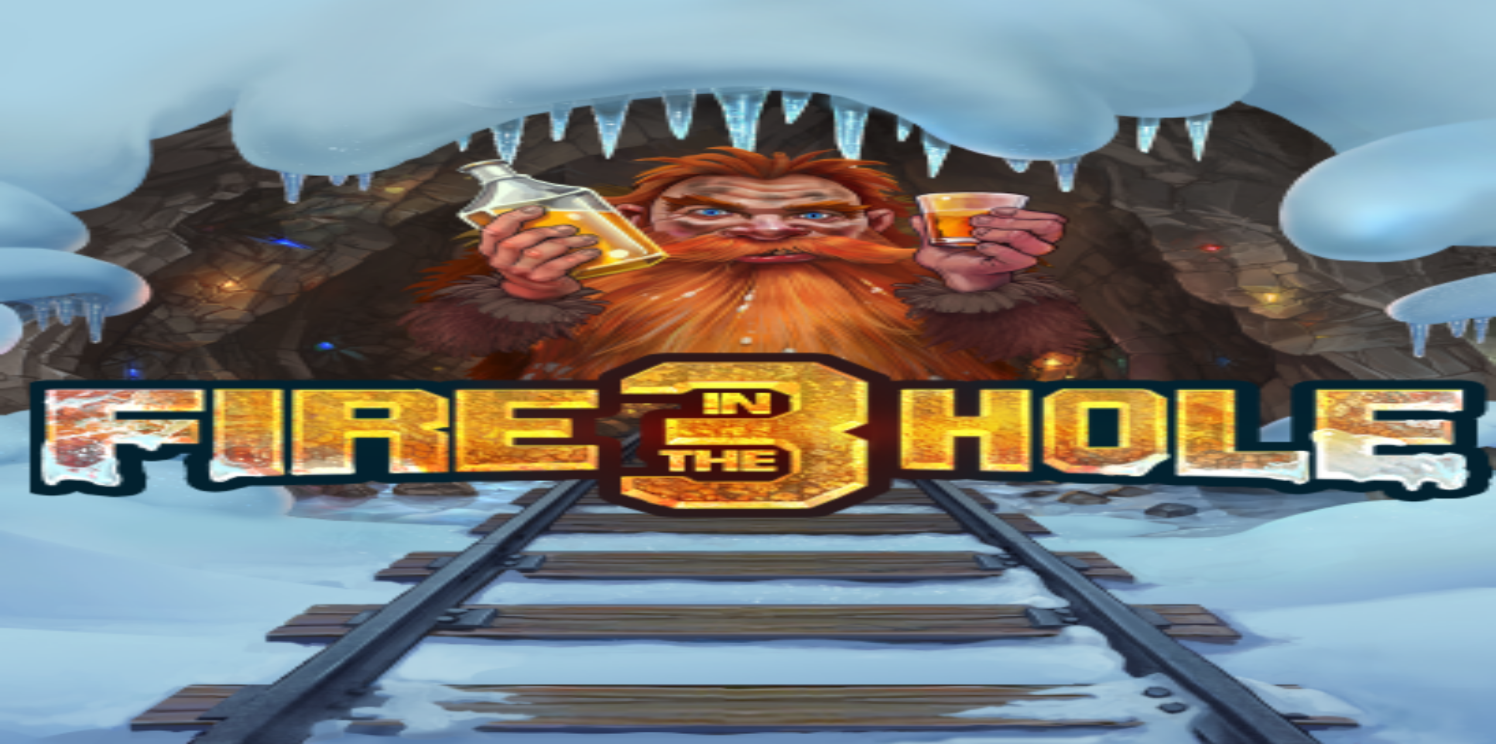
click at [1397, 227] on div at bounding box center [748, 284] width 1486 height 115
click at [28, 340] on span "fullscreen icon" at bounding box center [28, 340] width 0 height 0
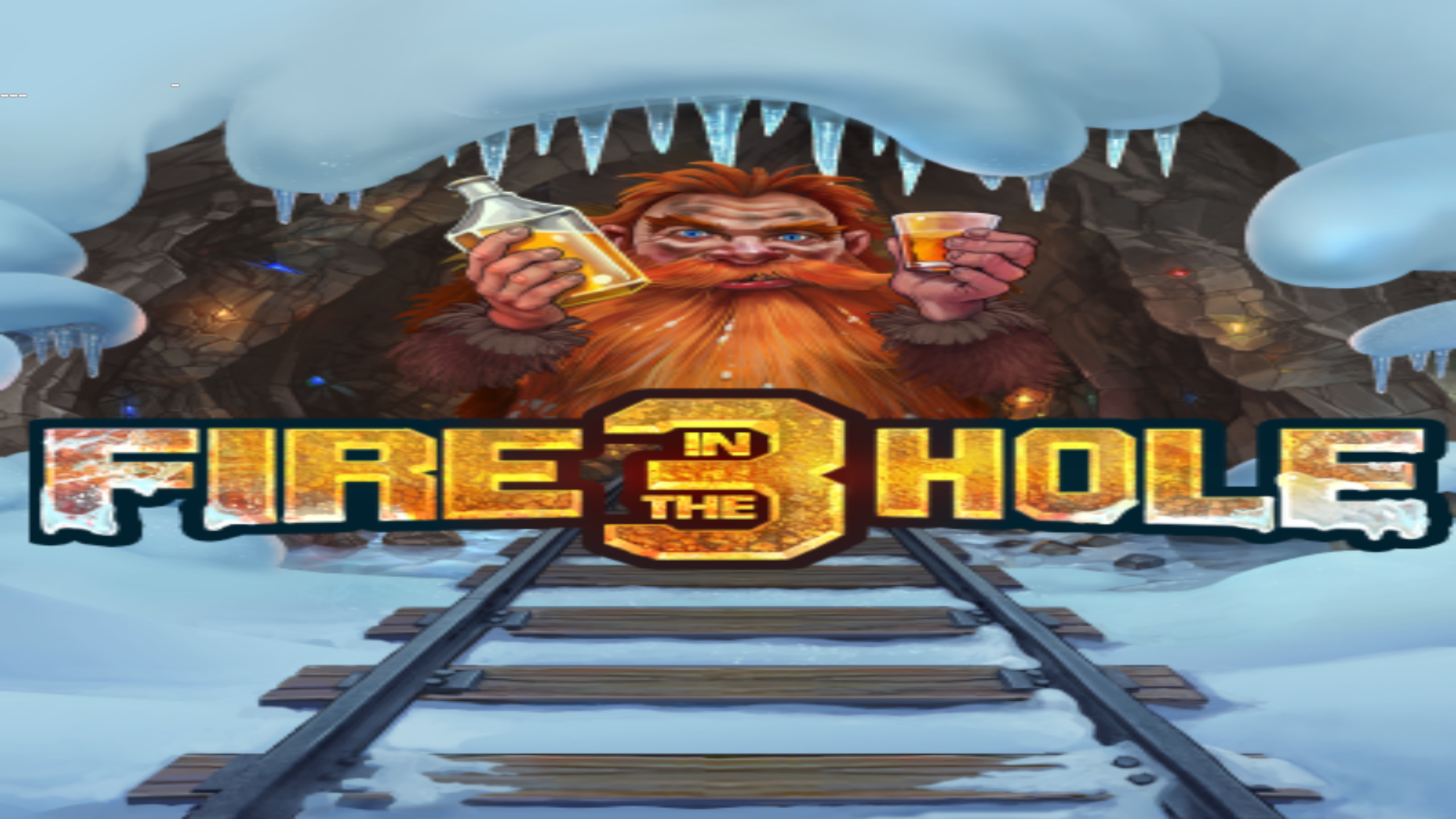
click at [22, 95] on span "fullscreen-exit icon" at bounding box center [22, 95] width 0 height 0
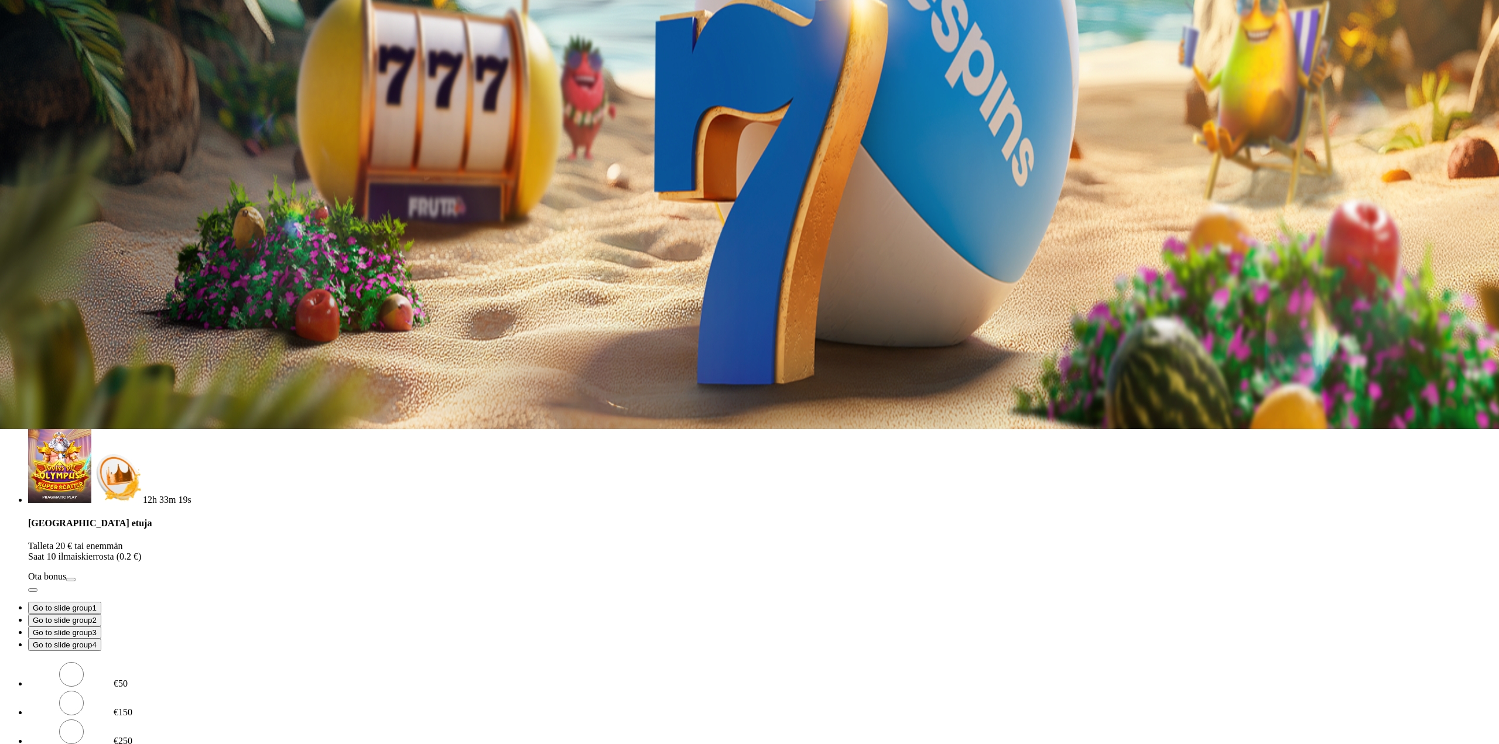
drag, startPoint x: 196, startPoint y: 248, endPoint x: 129, endPoint y: 263, distance: 68.3
click at [129, 263] on div "12h 33m 19s [GEOGRAPHIC_DATA] etuja Talleta 250 € tai enemmän Saat 40 ilmaiskie…" at bounding box center [749, 365] width 1489 height 851
type input "**"
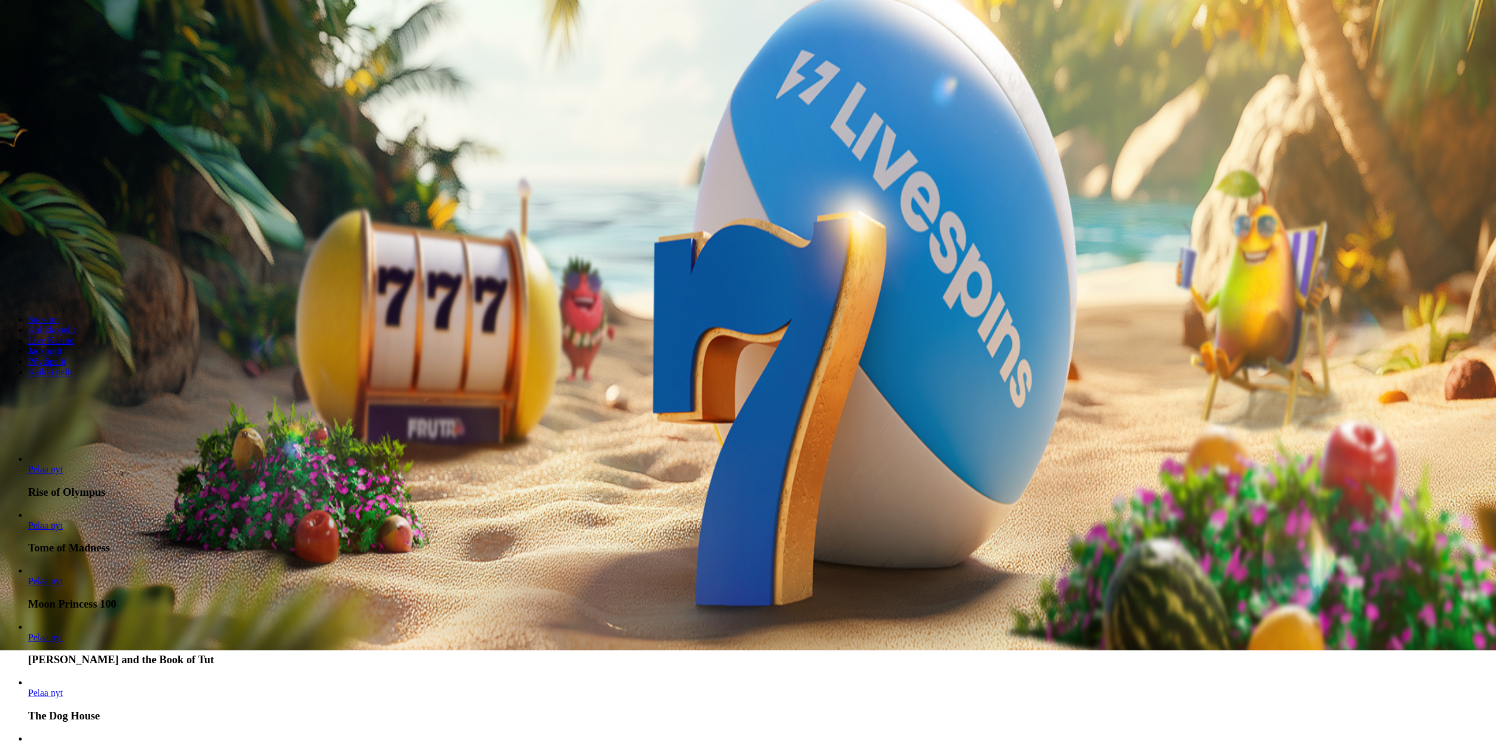
scroll to position [117, 0]
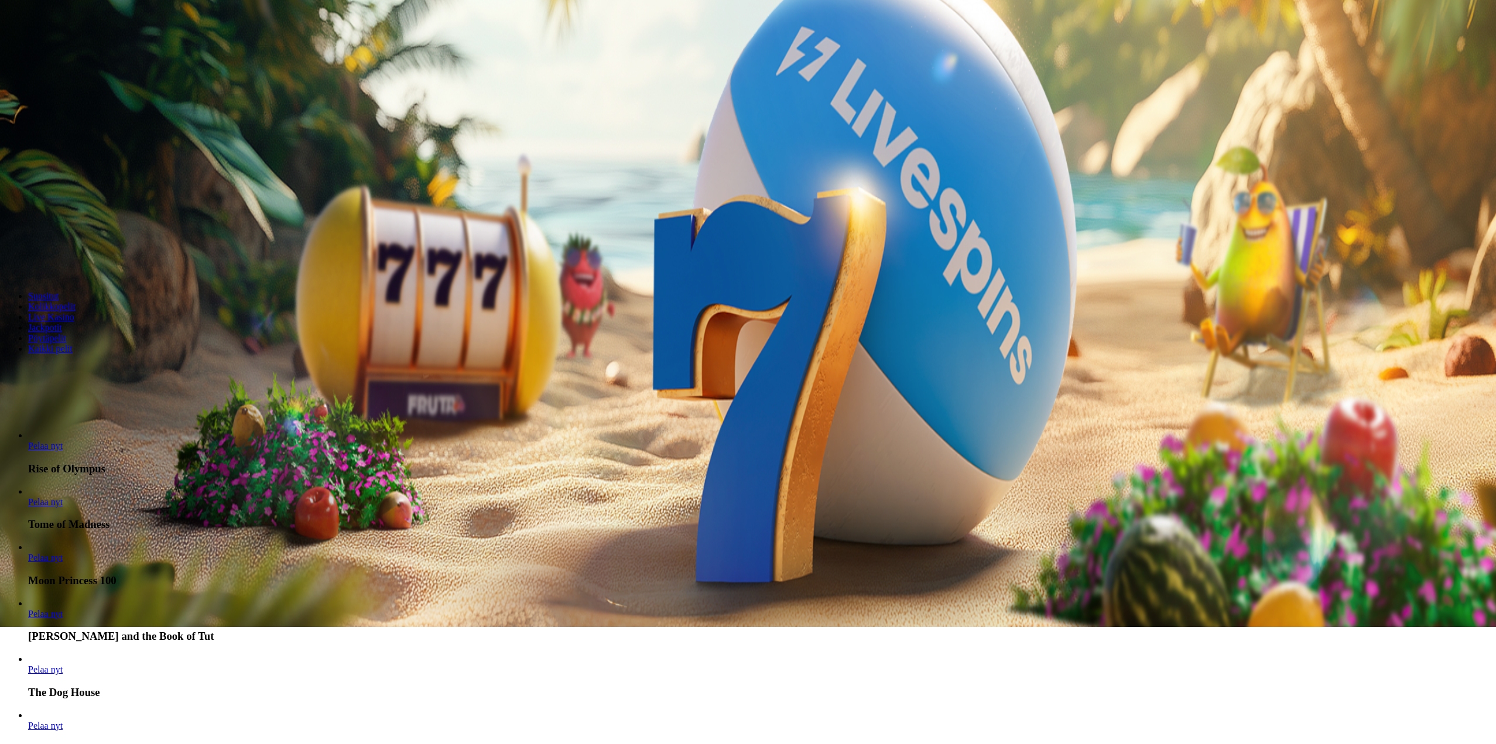
click at [63, 553] on span "Pelaa nyt" at bounding box center [45, 558] width 35 height 10
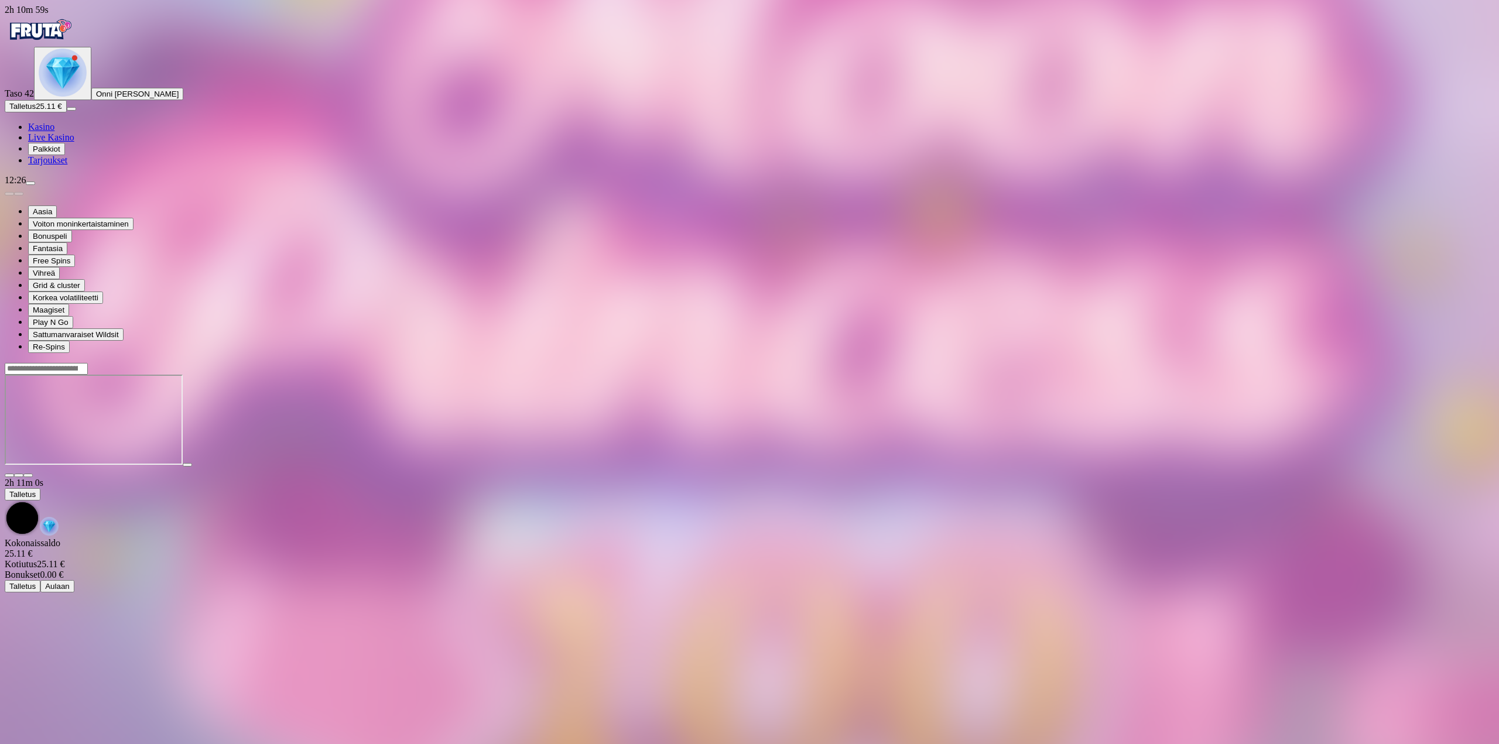
click at [28, 475] on span "fullscreen icon" at bounding box center [28, 475] width 0 height 0
click at [9, 475] on span "close icon" at bounding box center [9, 475] width 0 height 0
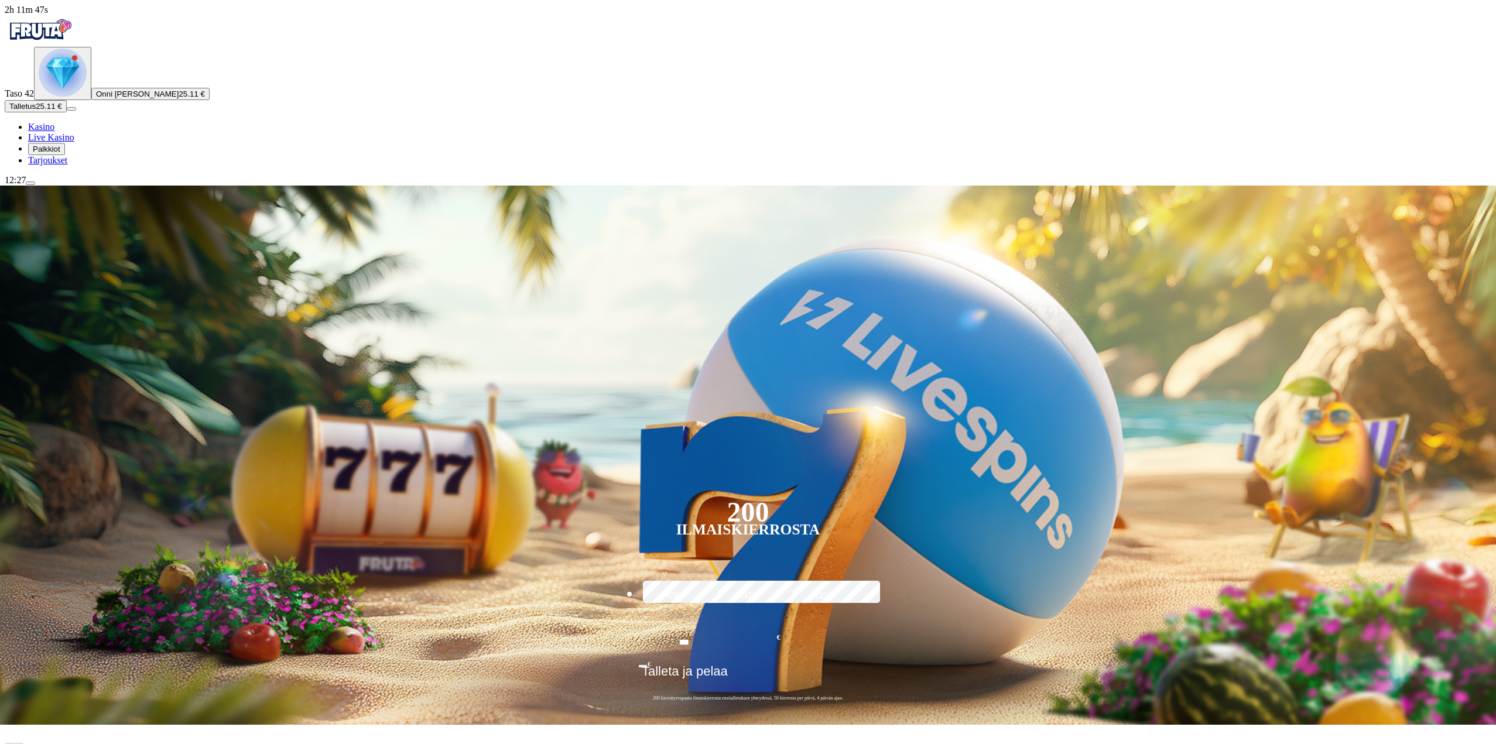
drag, startPoint x: 391, startPoint y: 633, endPoint x: 392, endPoint y: 656, distance: 22.8
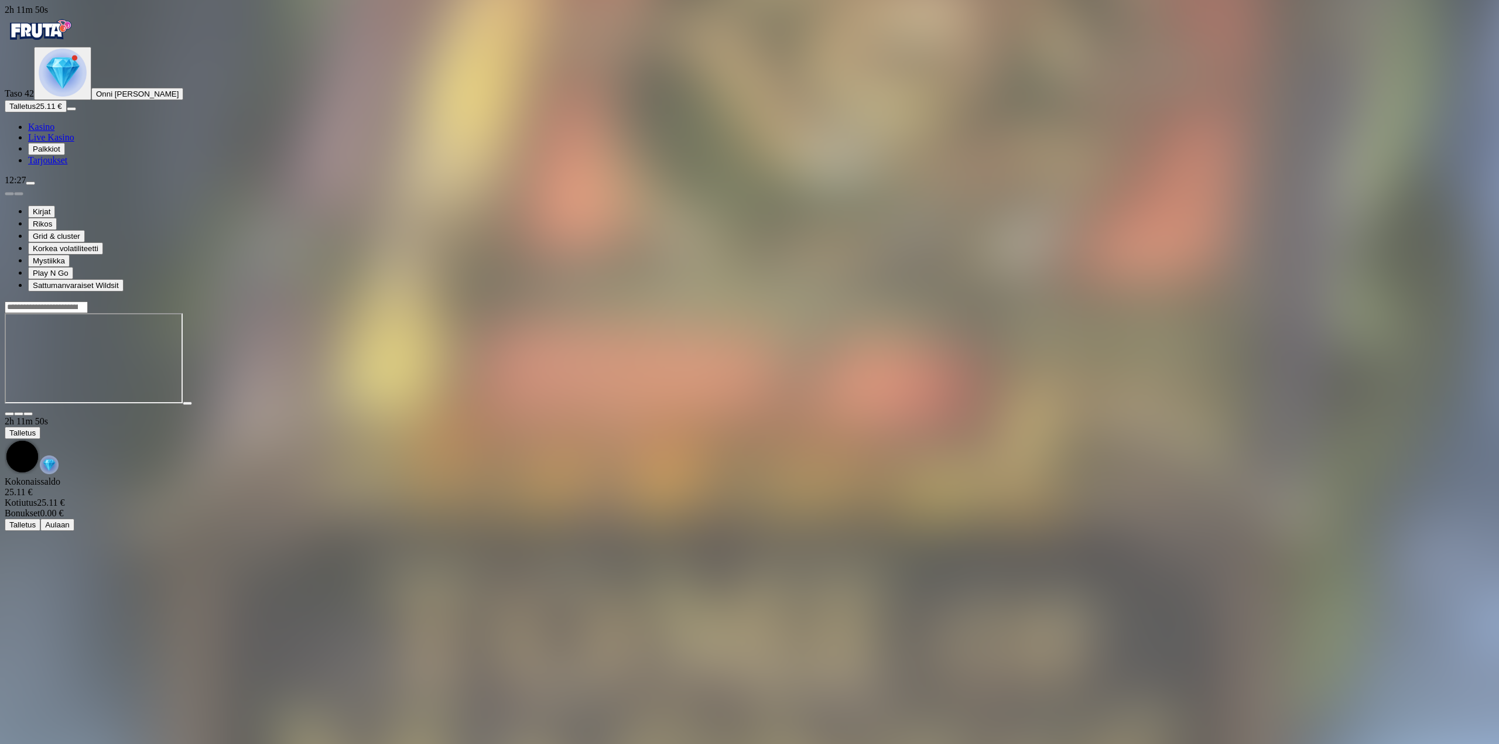
drag, startPoint x: 1394, startPoint y: 97, endPoint x: 1401, endPoint y: 102, distance: 8.4
click at [1394, 301] on div at bounding box center [749, 358] width 1489 height 115
click at [28, 414] on span "fullscreen icon" at bounding box center [28, 414] width 0 height 0
